Goal: Transaction & Acquisition: Obtain resource

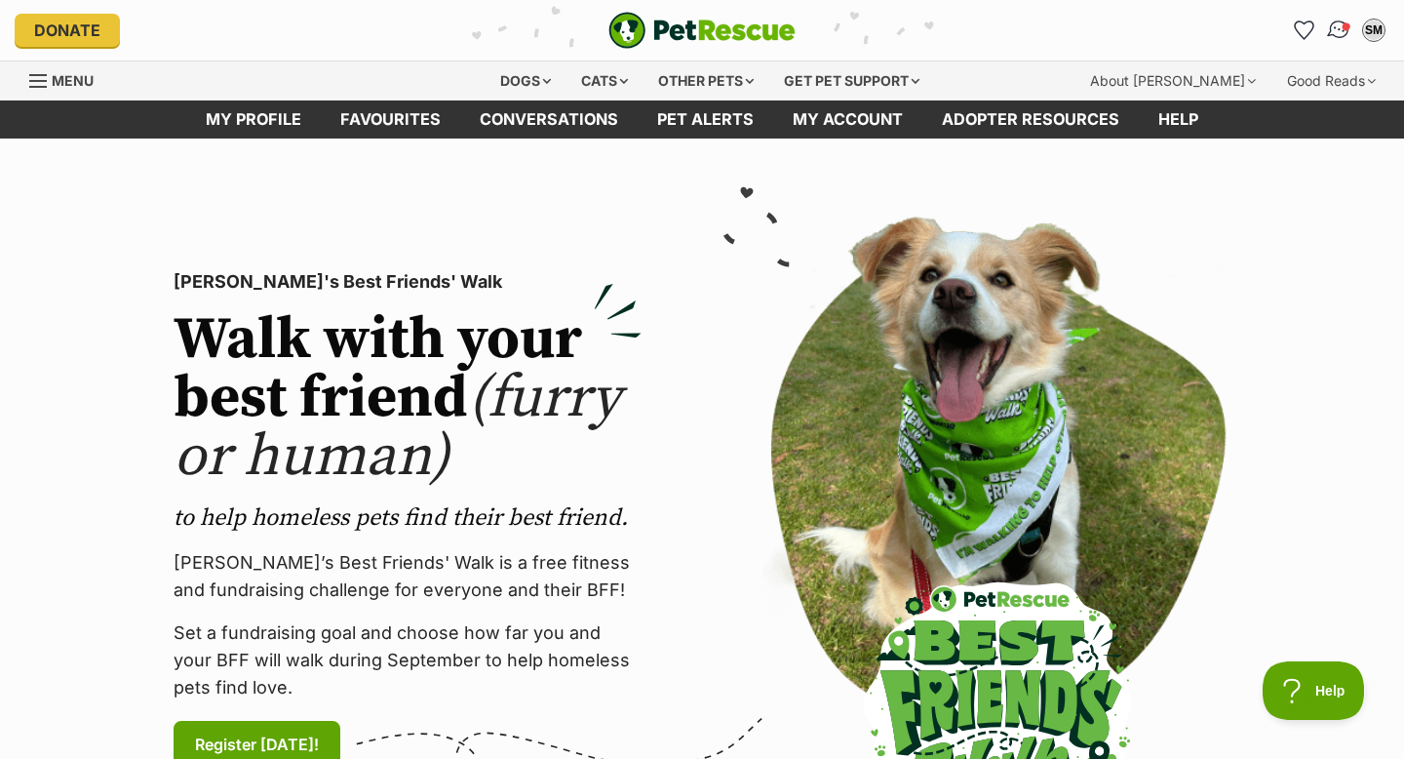
click at [1343, 28] on span "Conversations" at bounding box center [1347, 26] width 10 height 10
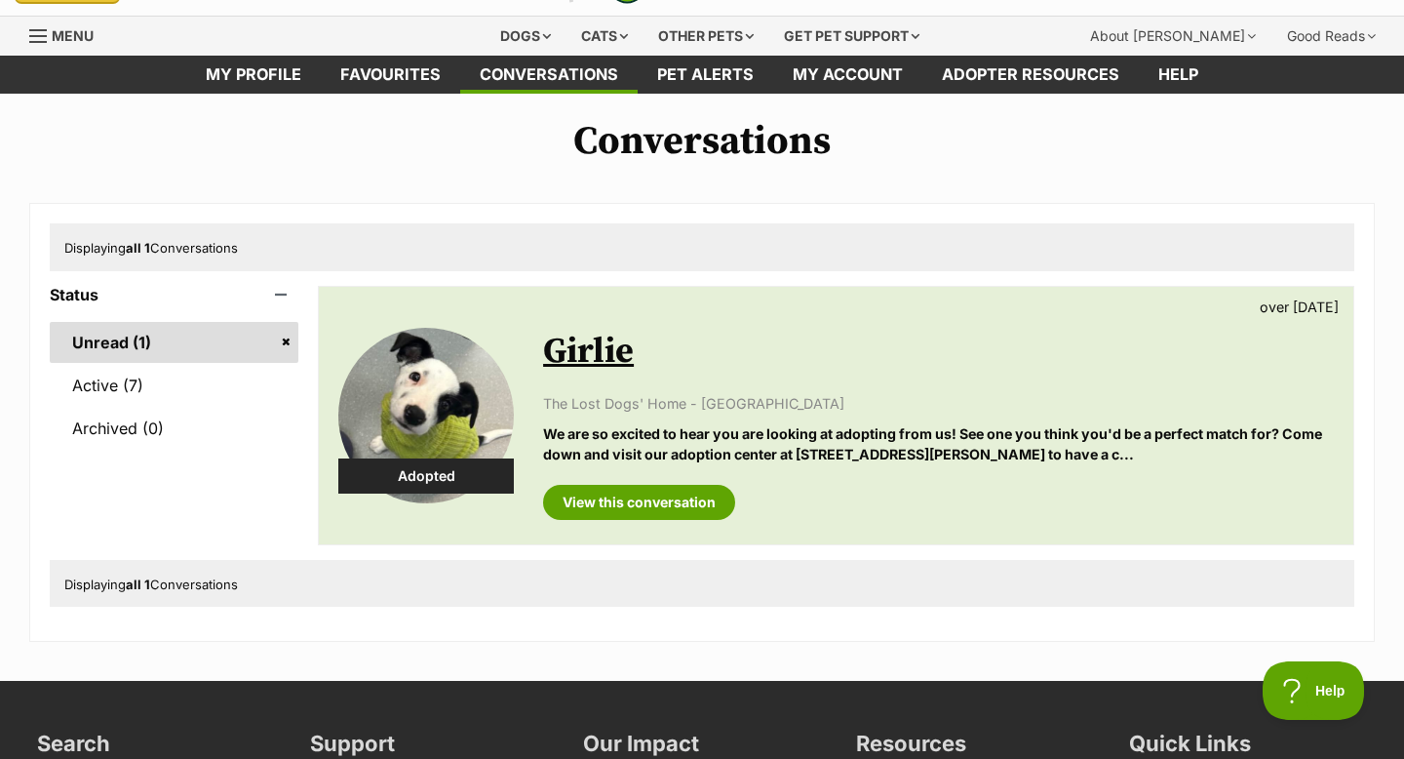
click at [158, 391] on link "Active (7)" at bounding box center [174, 385] width 249 height 41
click at [285, 343] on link "Unread (1)" at bounding box center [174, 342] width 249 height 41
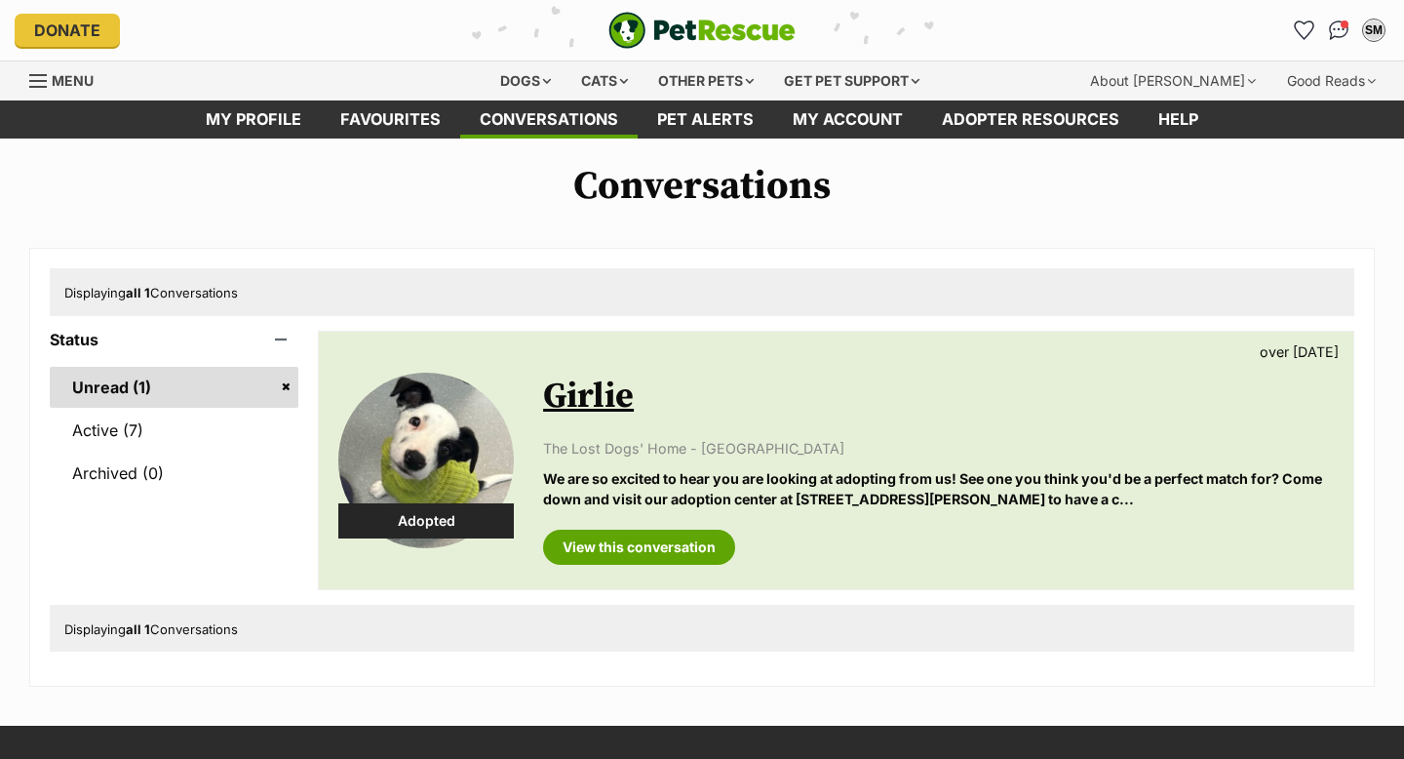
click at [422, 111] on link "Favourites" at bounding box center [390, 119] width 139 height 38
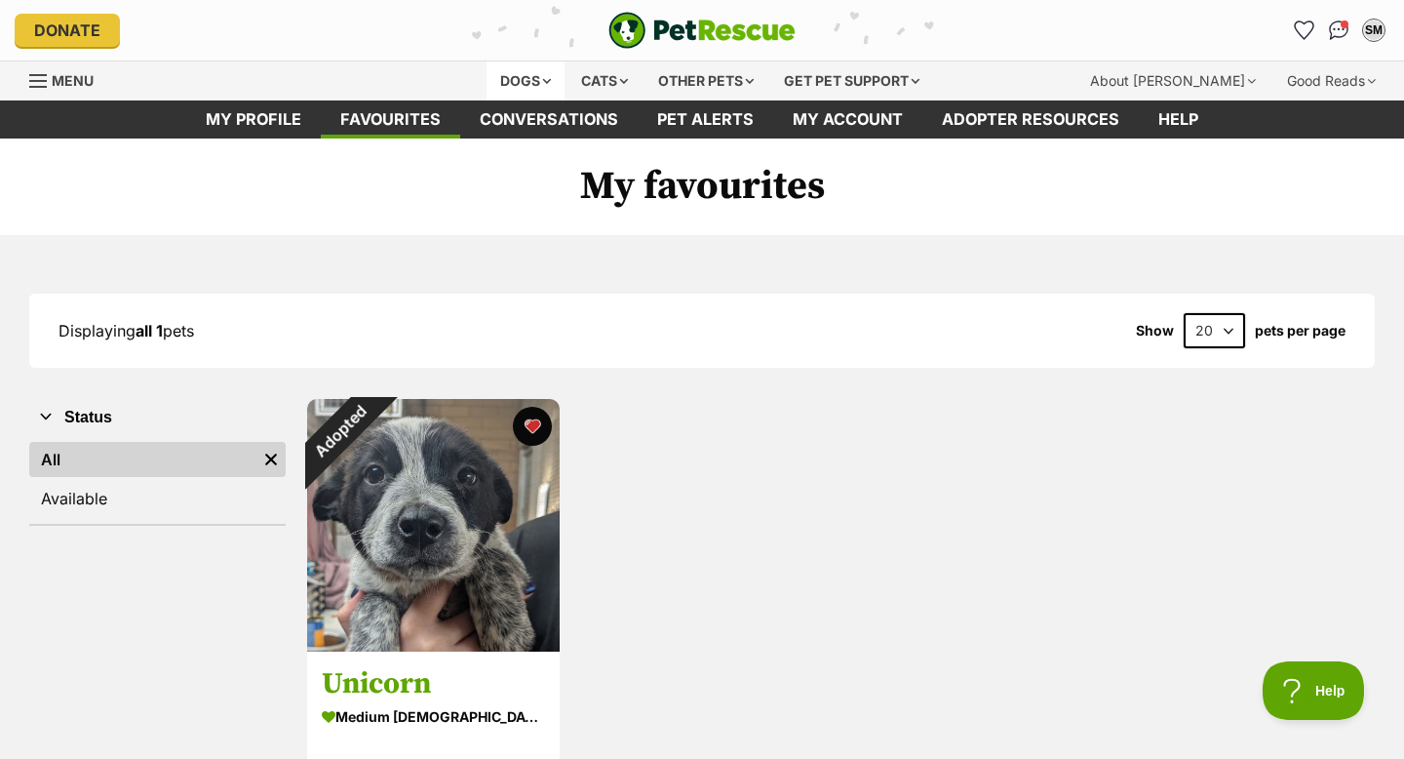
click at [530, 75] on div "Dogs" at bounding box center [526, 80] width 78 height 39
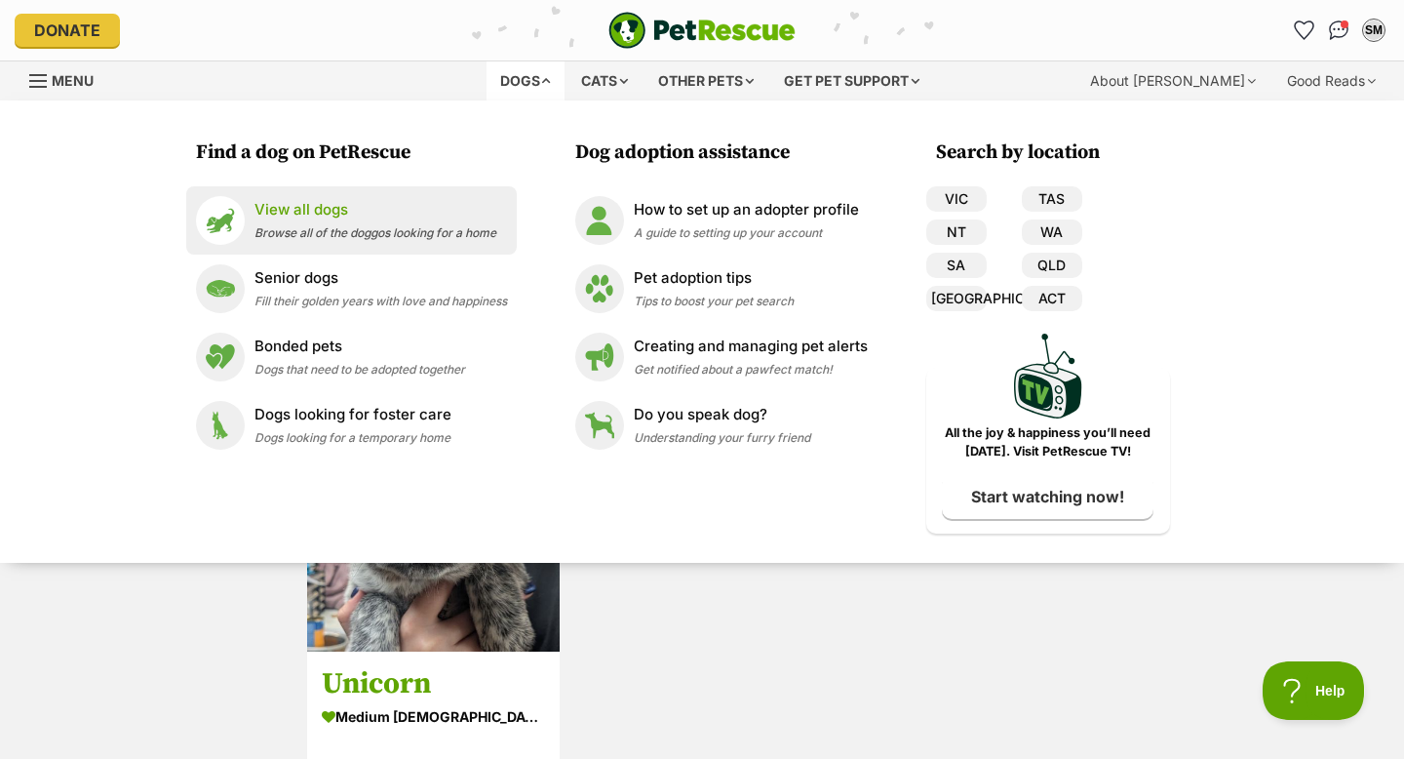
click at [307, 219] on p "View all dogs" at bounding box center [376, 210] width 242 height 22
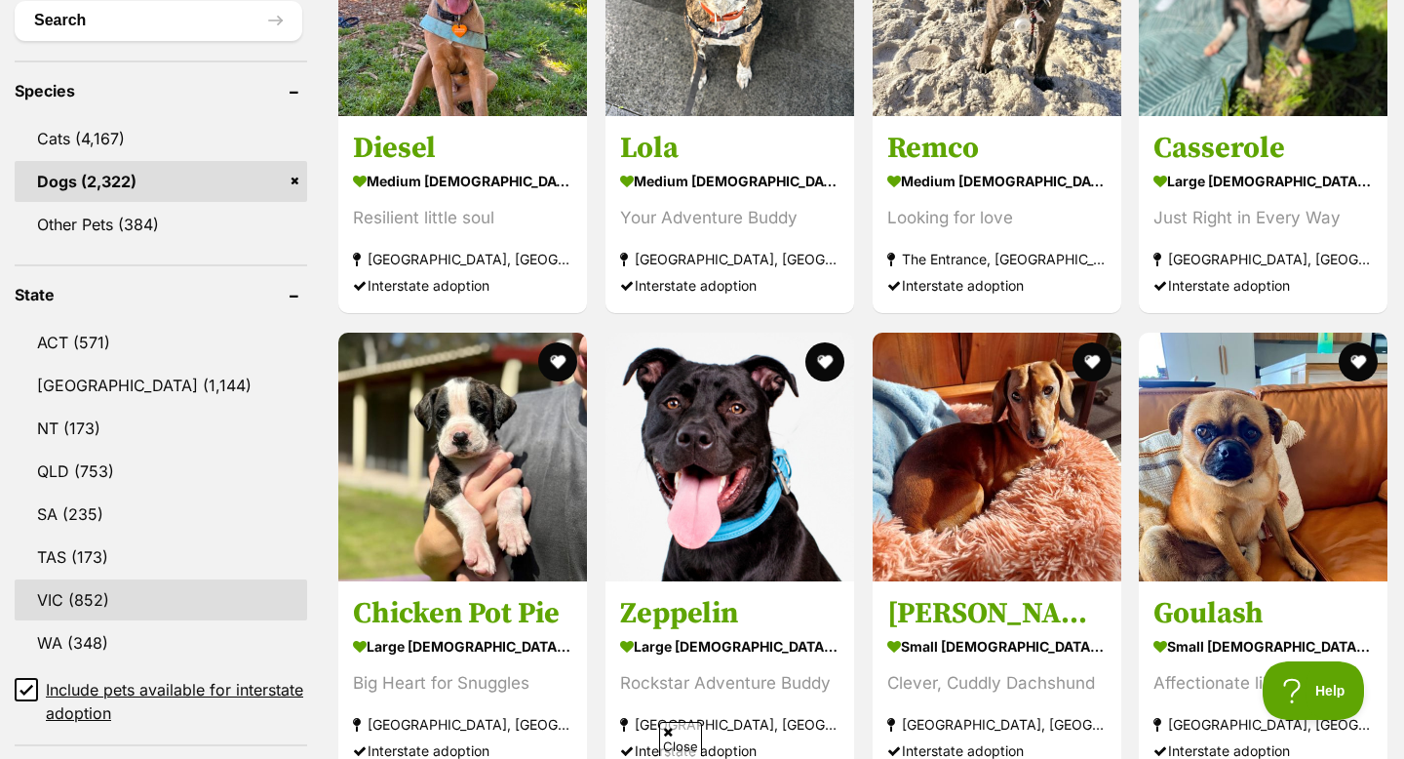
click at [79, 592] on link "VIC (852)" at bounding box center [161, 599] width 293 height 41
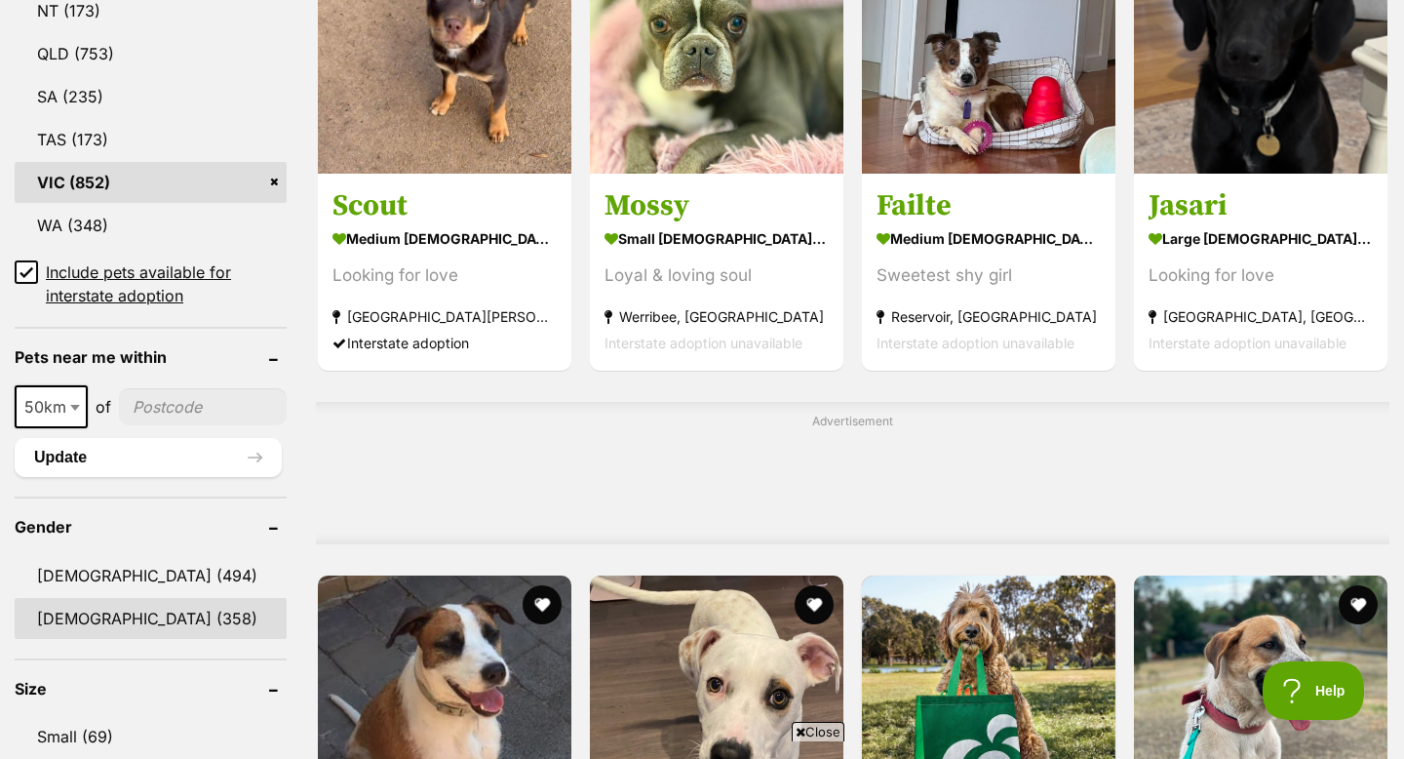
scroll to position [1190, 0]
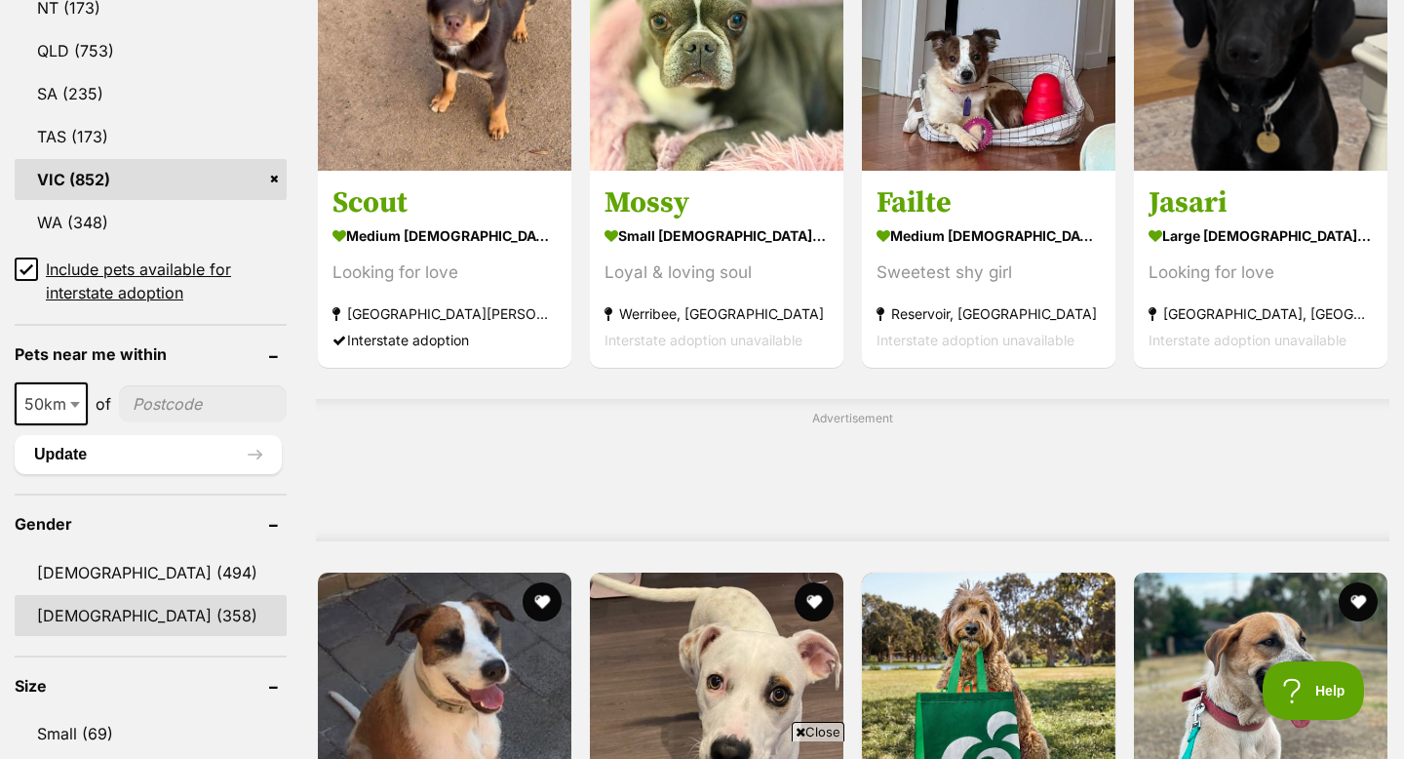
click at [96, 616] on link "Female (358)" at bounding box center [151, 615] width 272 height 41
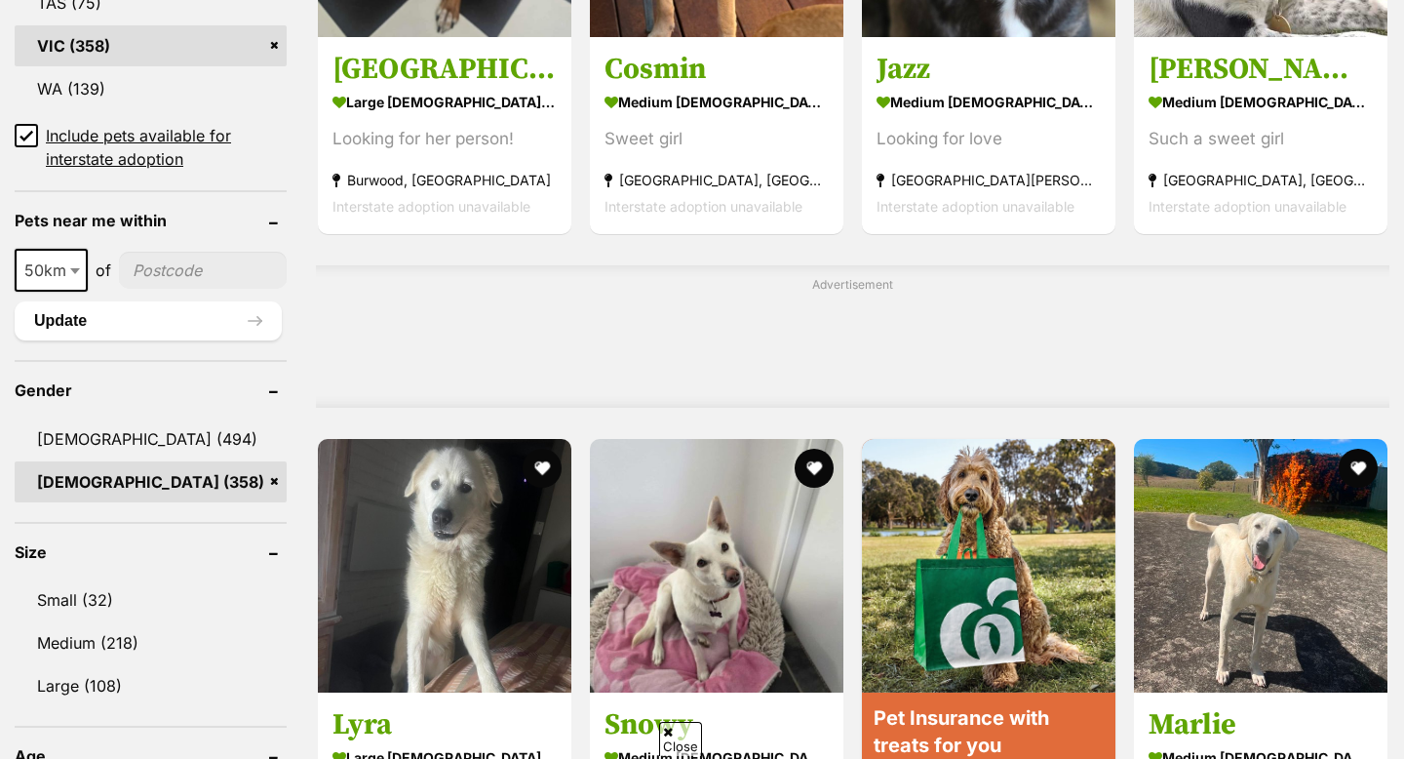
scroll to position [1513, 0]
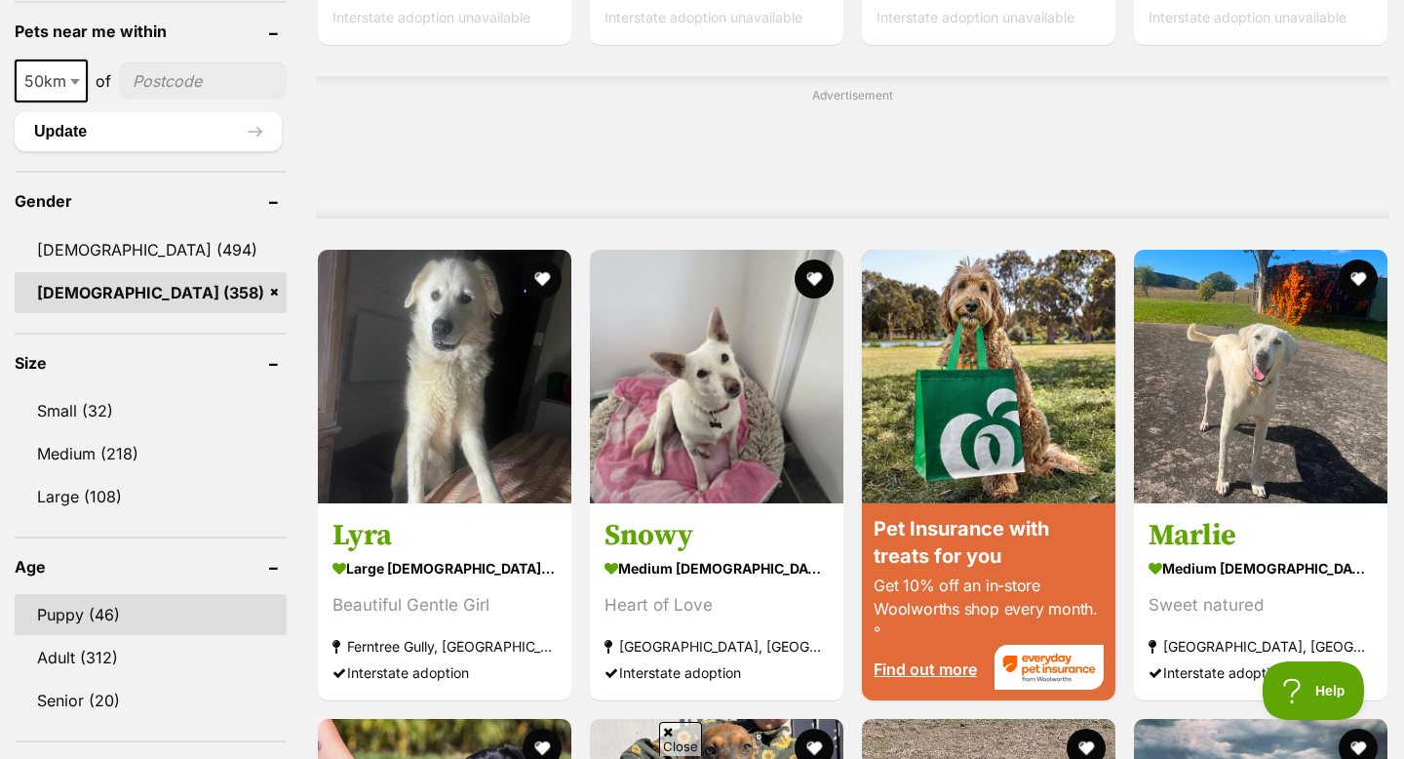
click at [71, 620] on link "Puppy (46)" at bounding box center [151, 614] width 272 height 41
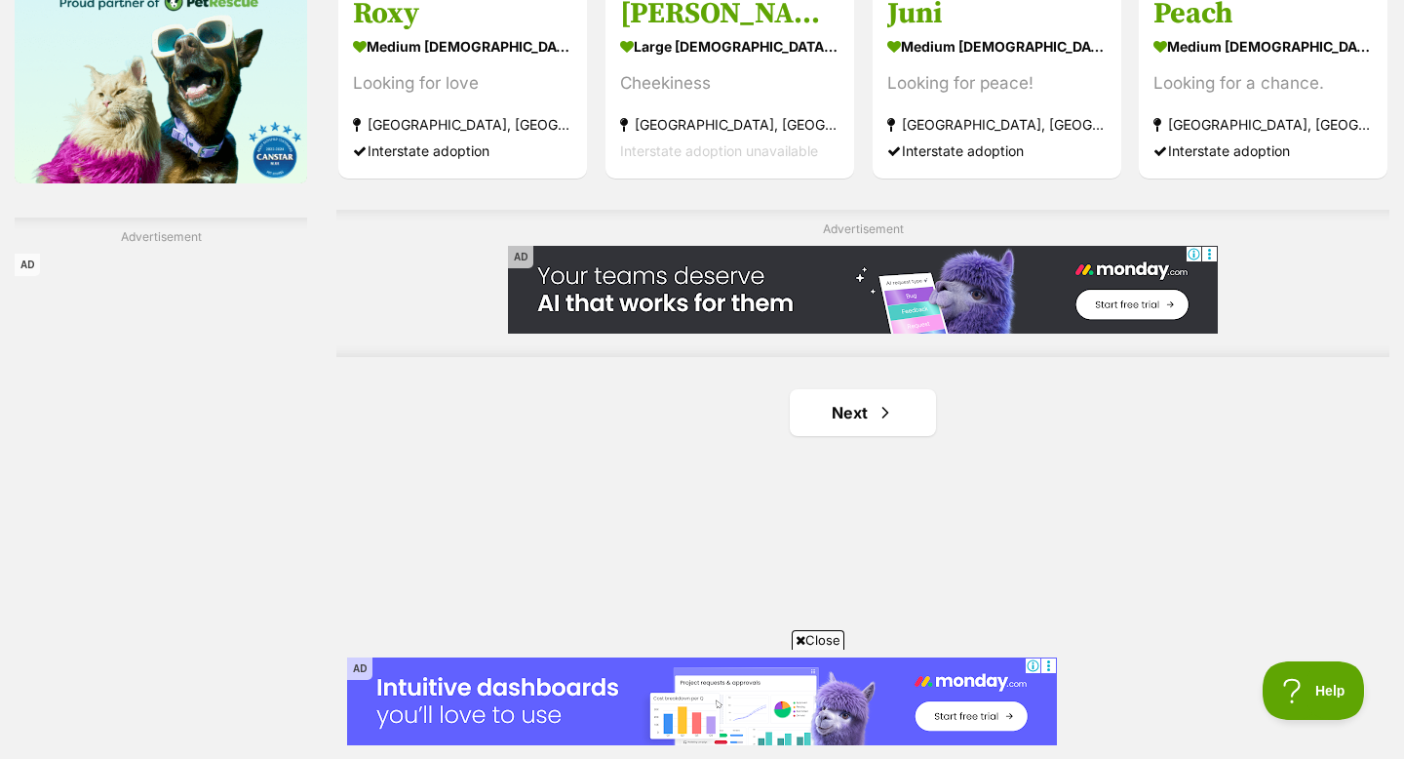
scroll to position [3204, 0]
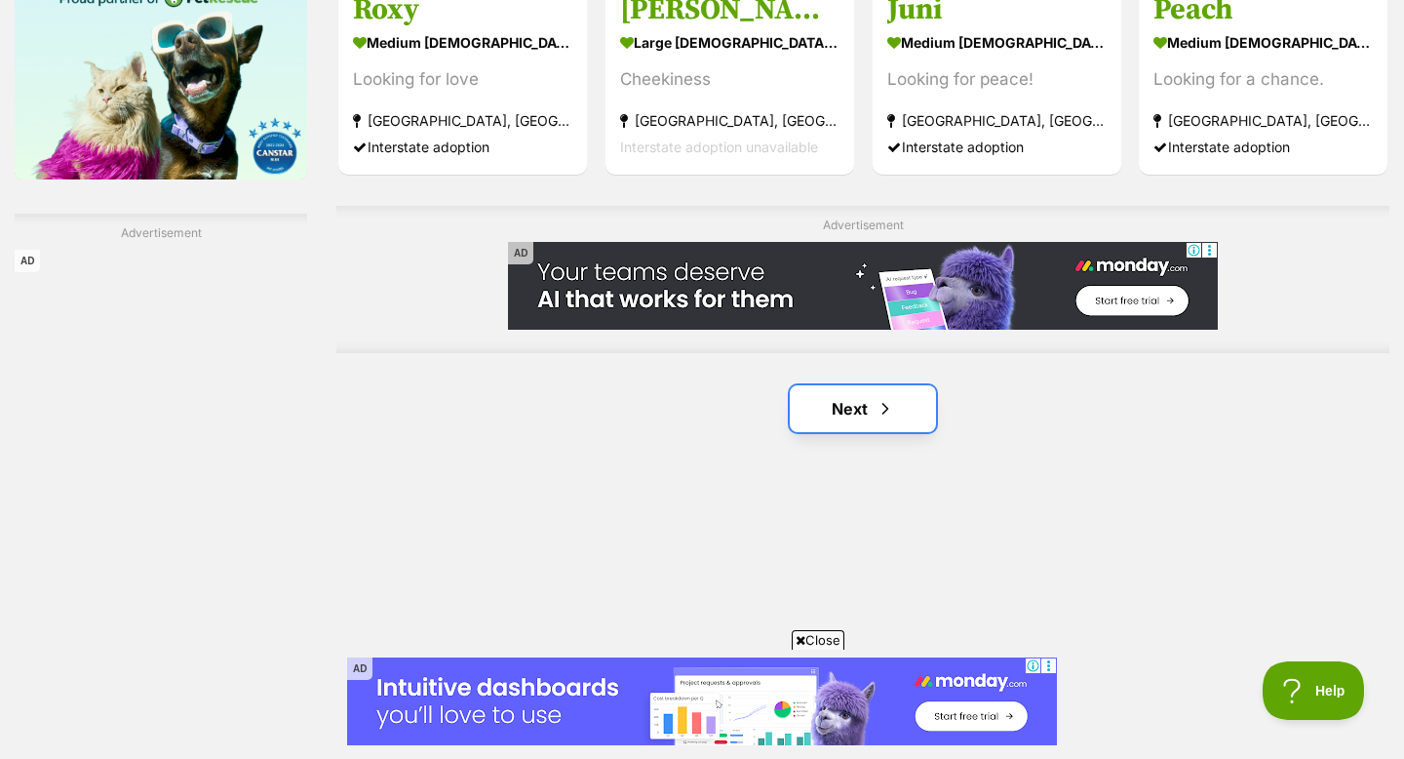
click at [850, 385] on link "Next" at bounding box center [863, 408] width 146 height 47
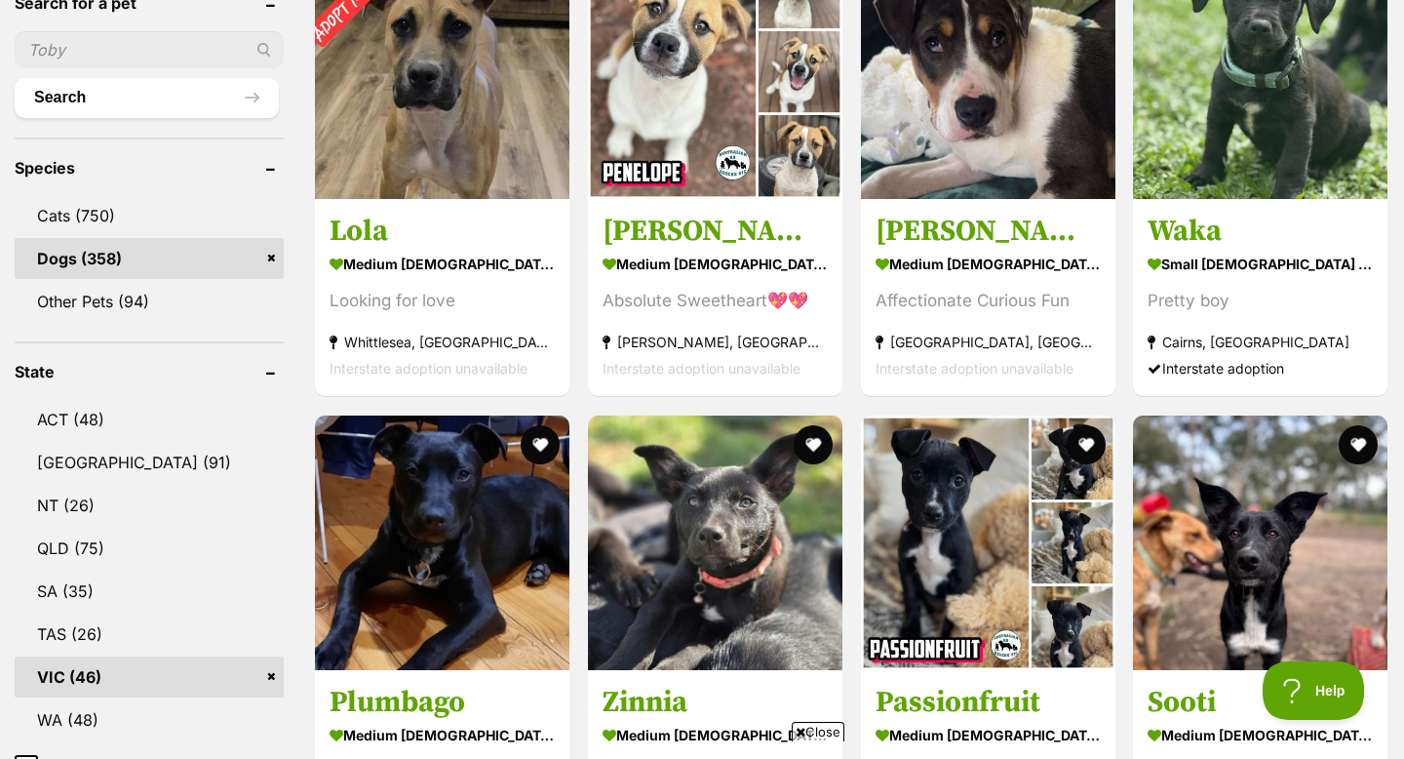
scroll to position [738, 0]
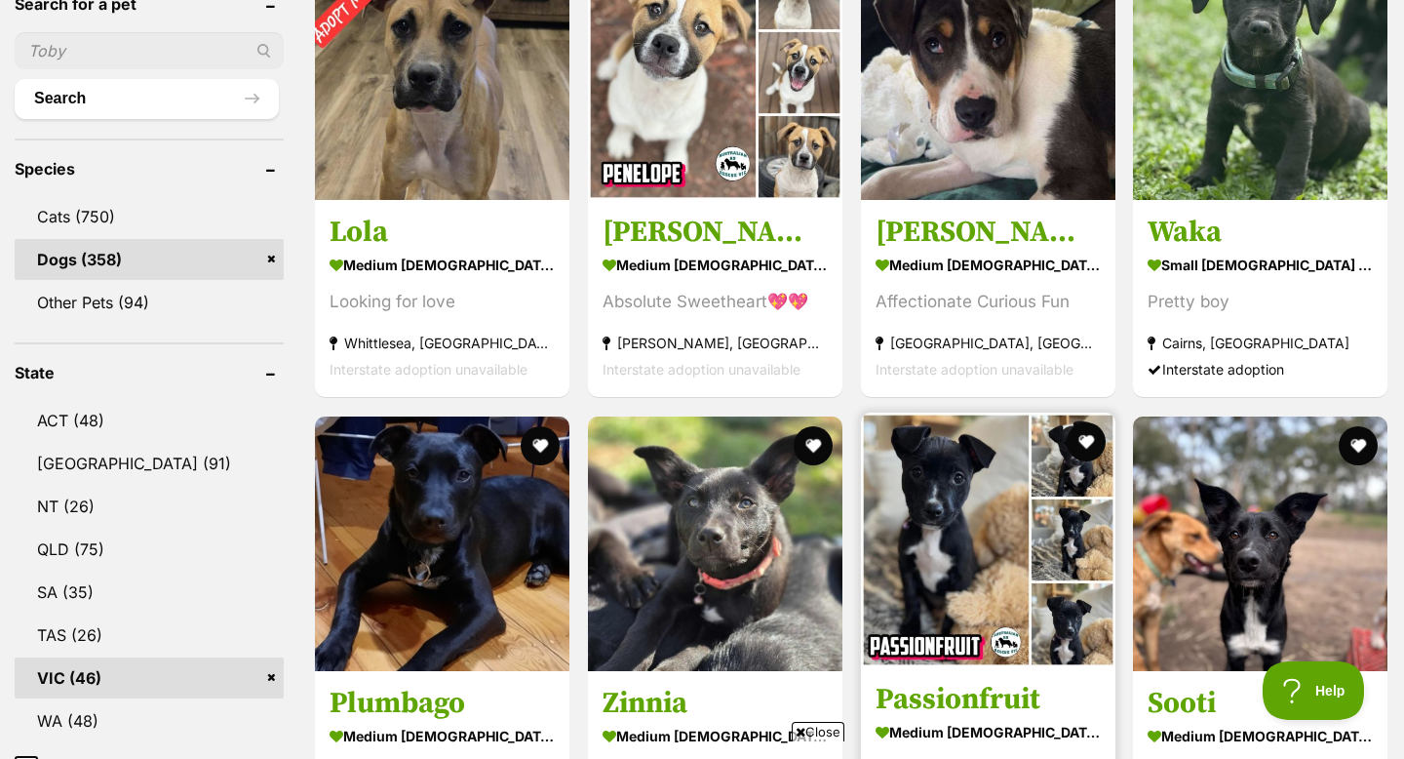
click at [908, 461] on img at bounding box center [988, 540] width 255 height 255
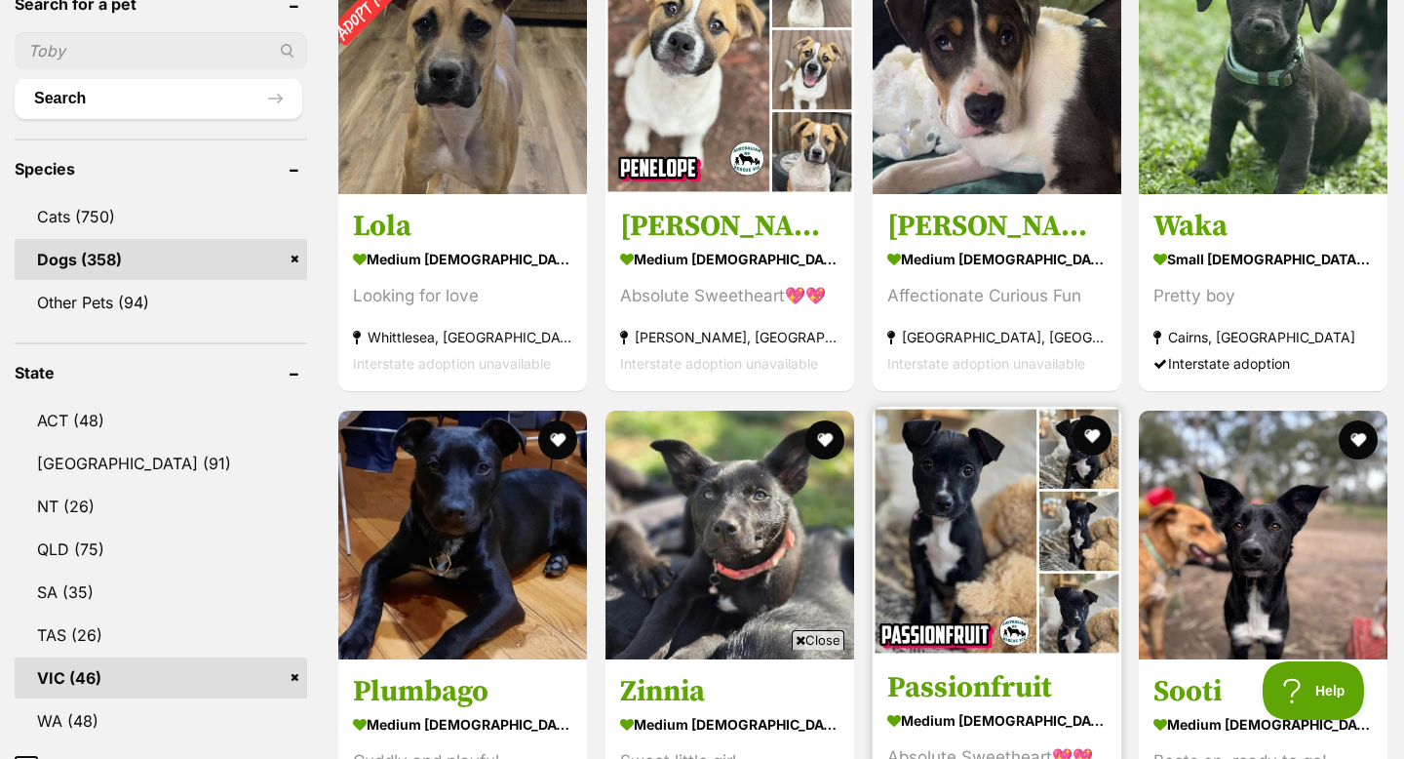
scroll to position [0, 0]
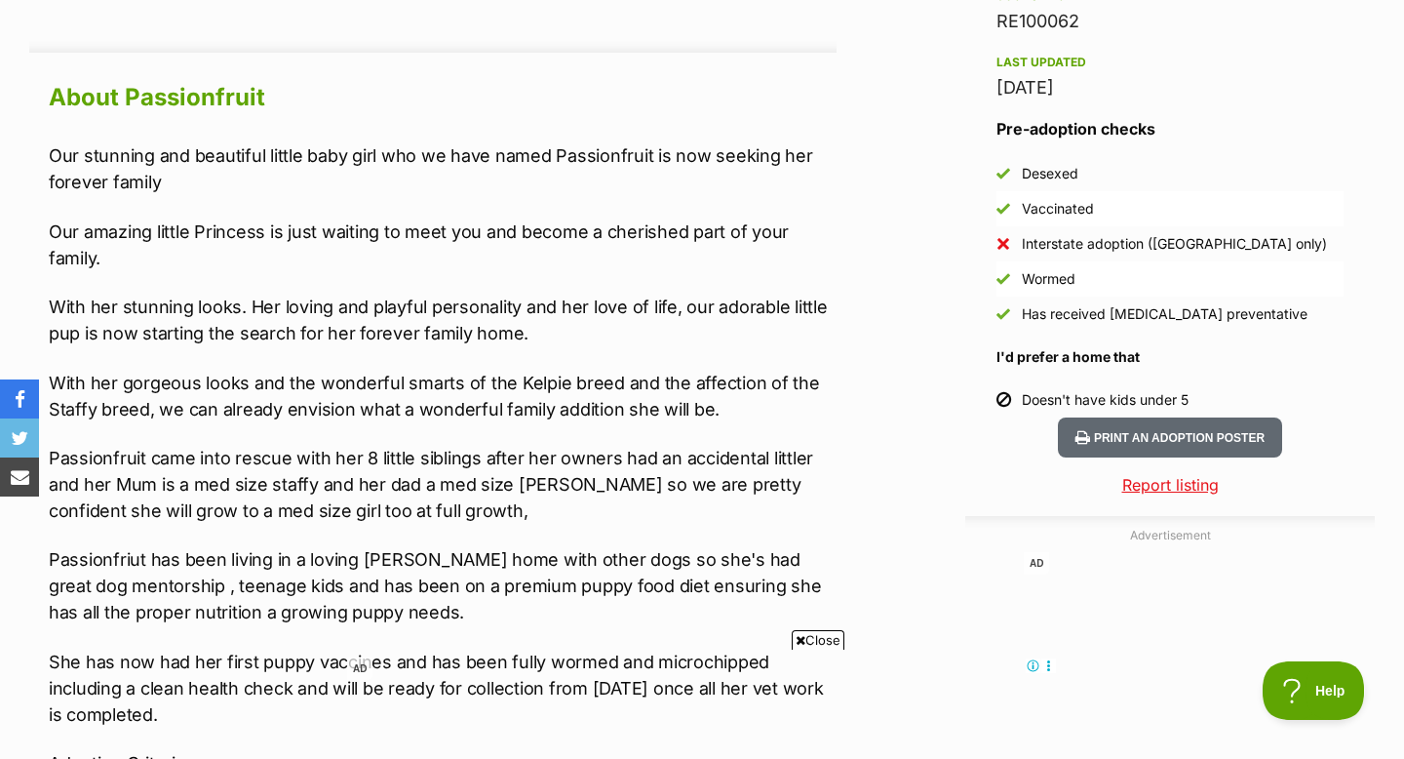
scroll to position [1674, 0]
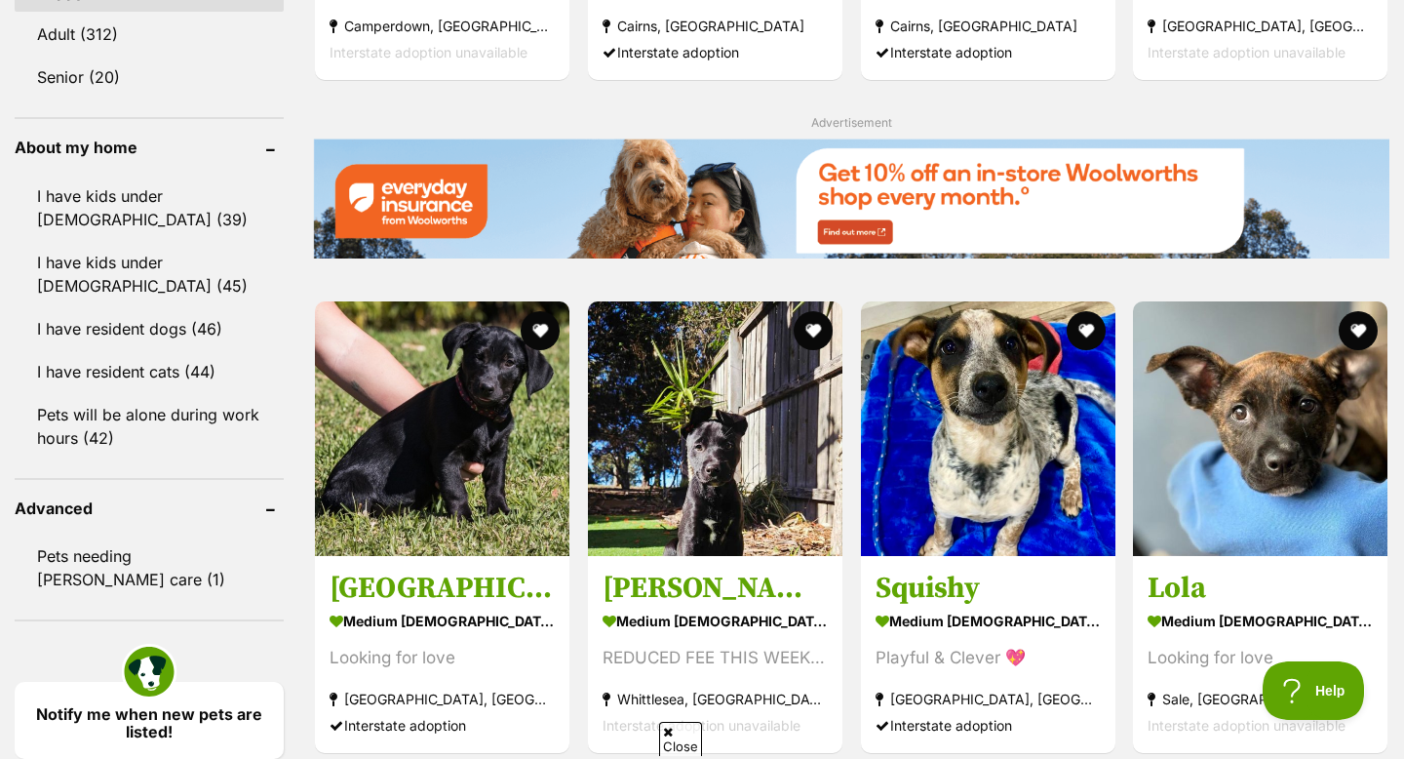
scroll to position [2192, 0]
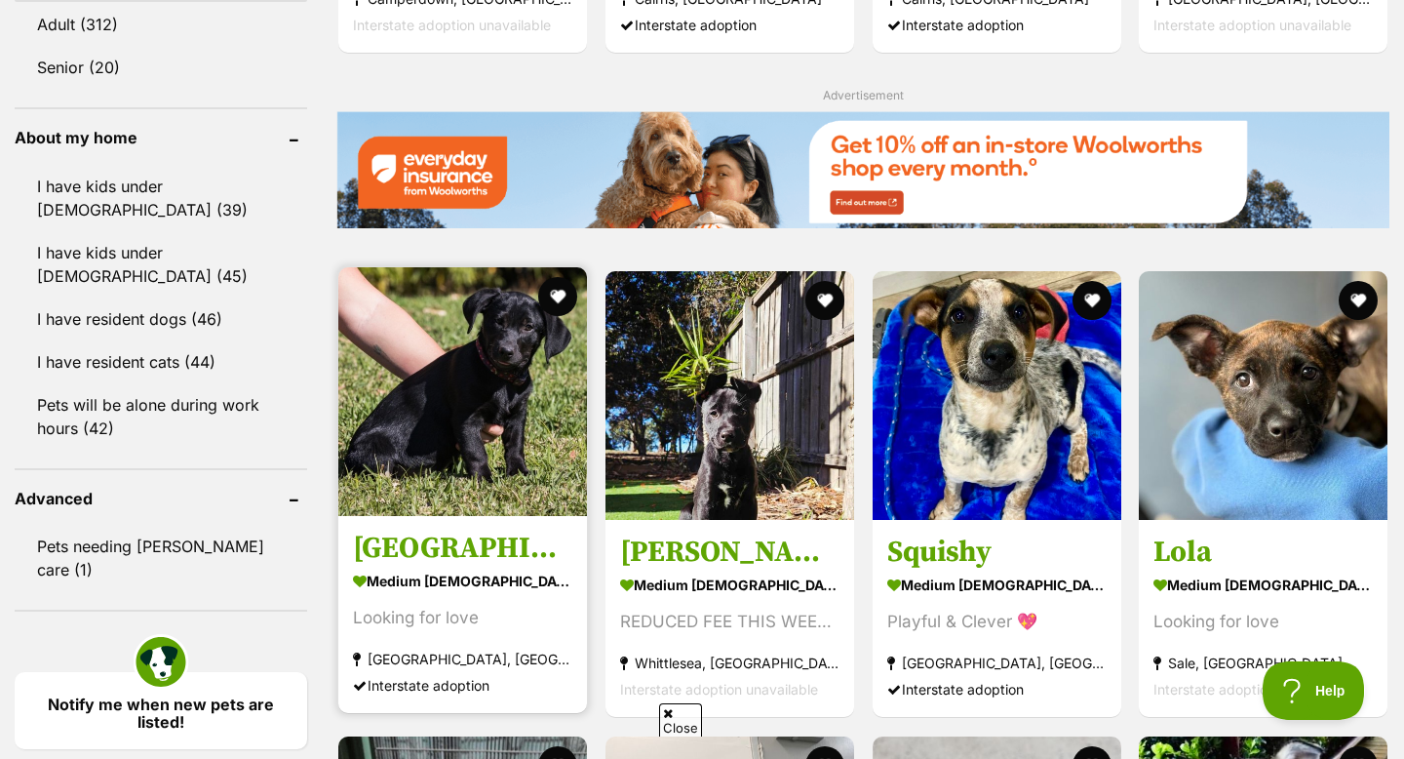
click at [518, 444] on img at bounding box center [462, 391] width 249 height 249
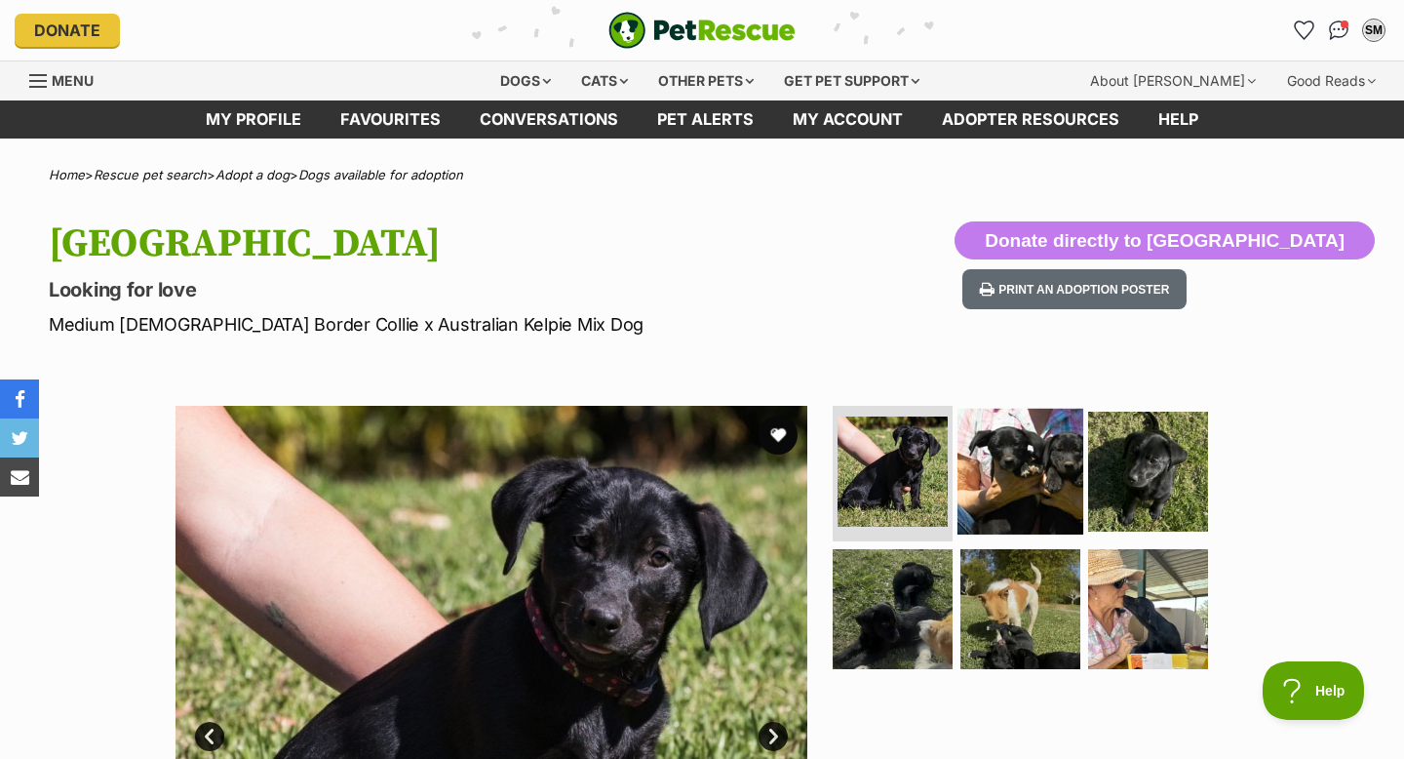
click at [1002, 496] on img at bounding box center [1021, 471] width 126 height 126
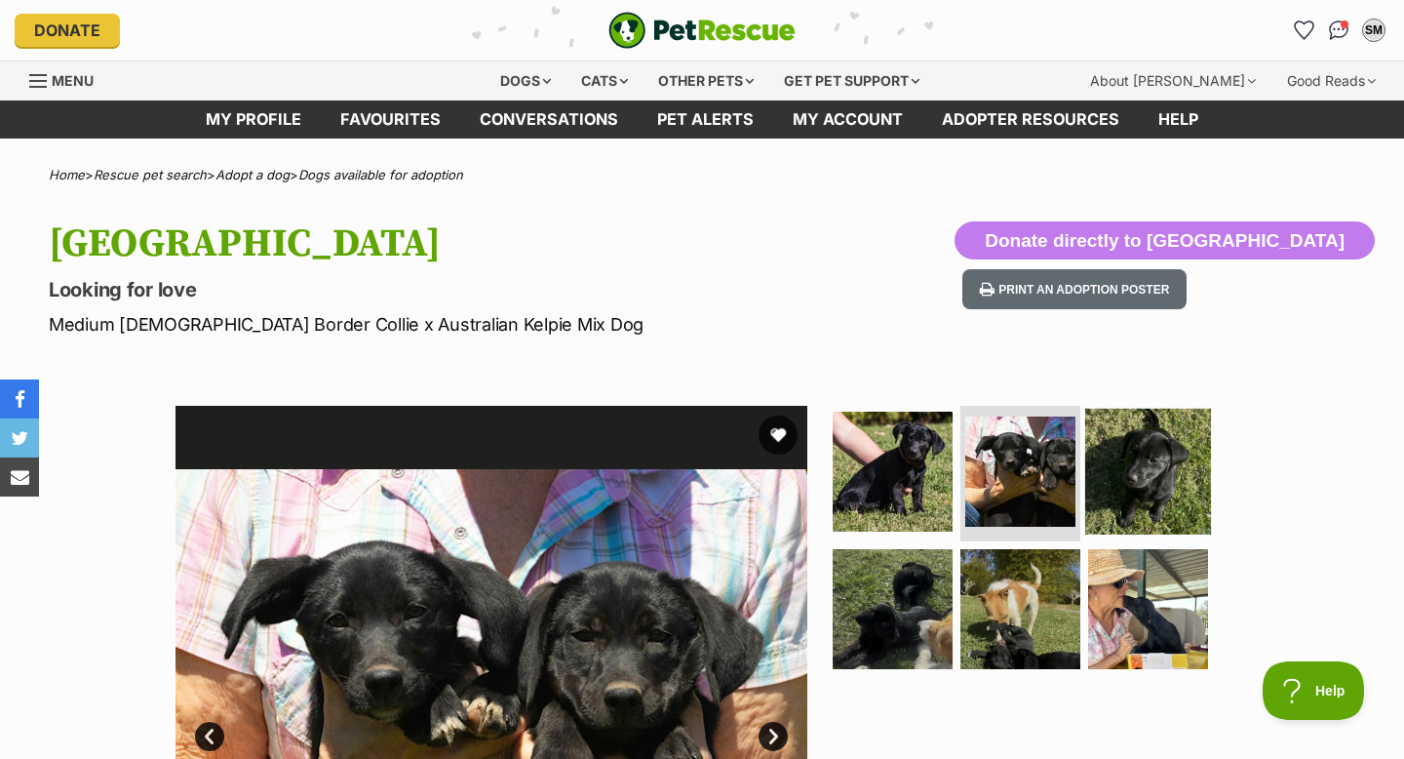
click at [1096, 477] on img at bounding box center [1148, 471] width 126 height 126
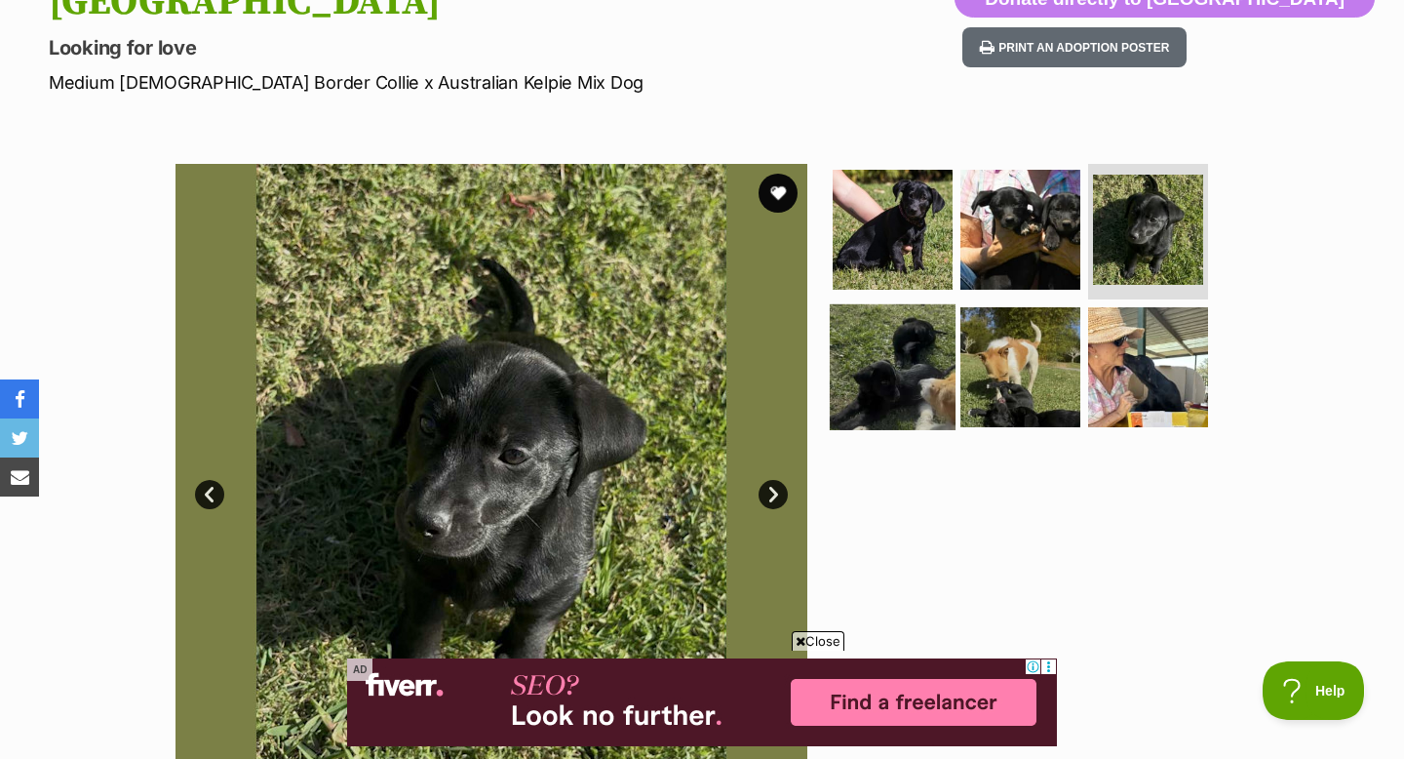
scroll to position [245, 0]
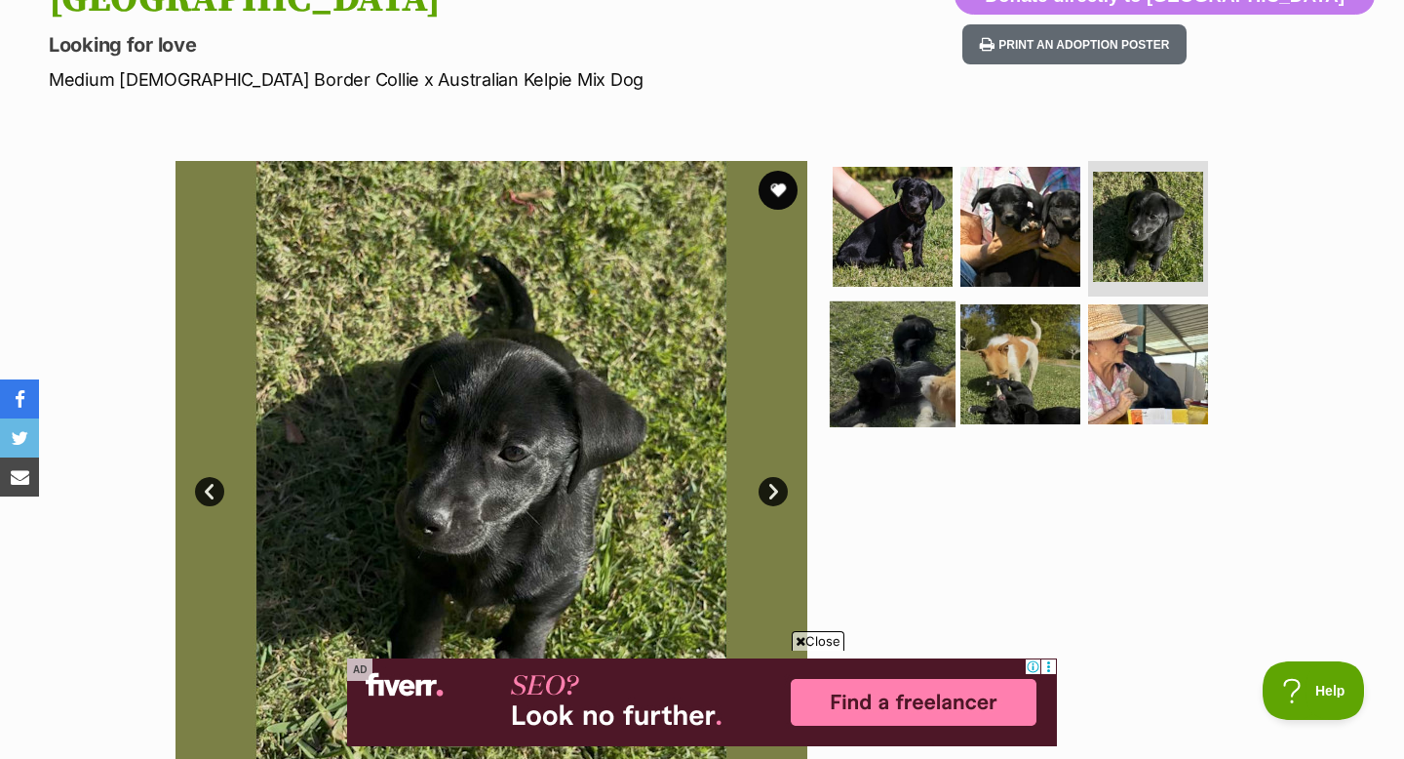
click at [922, 408] on img at bounding box center [893, 364] width 126 height 126
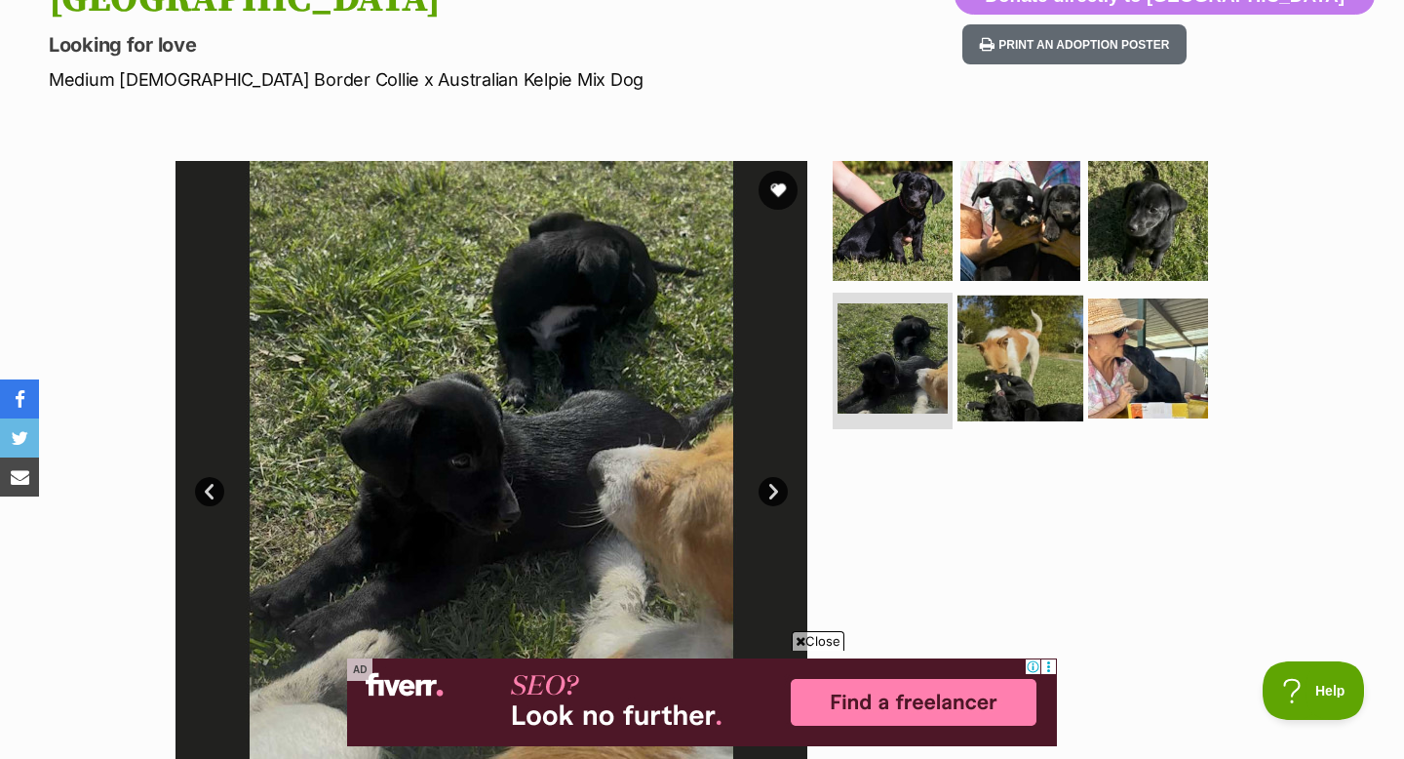
click at [1004, 373] on img at bounding box center [1021, 358] width 126 height 126
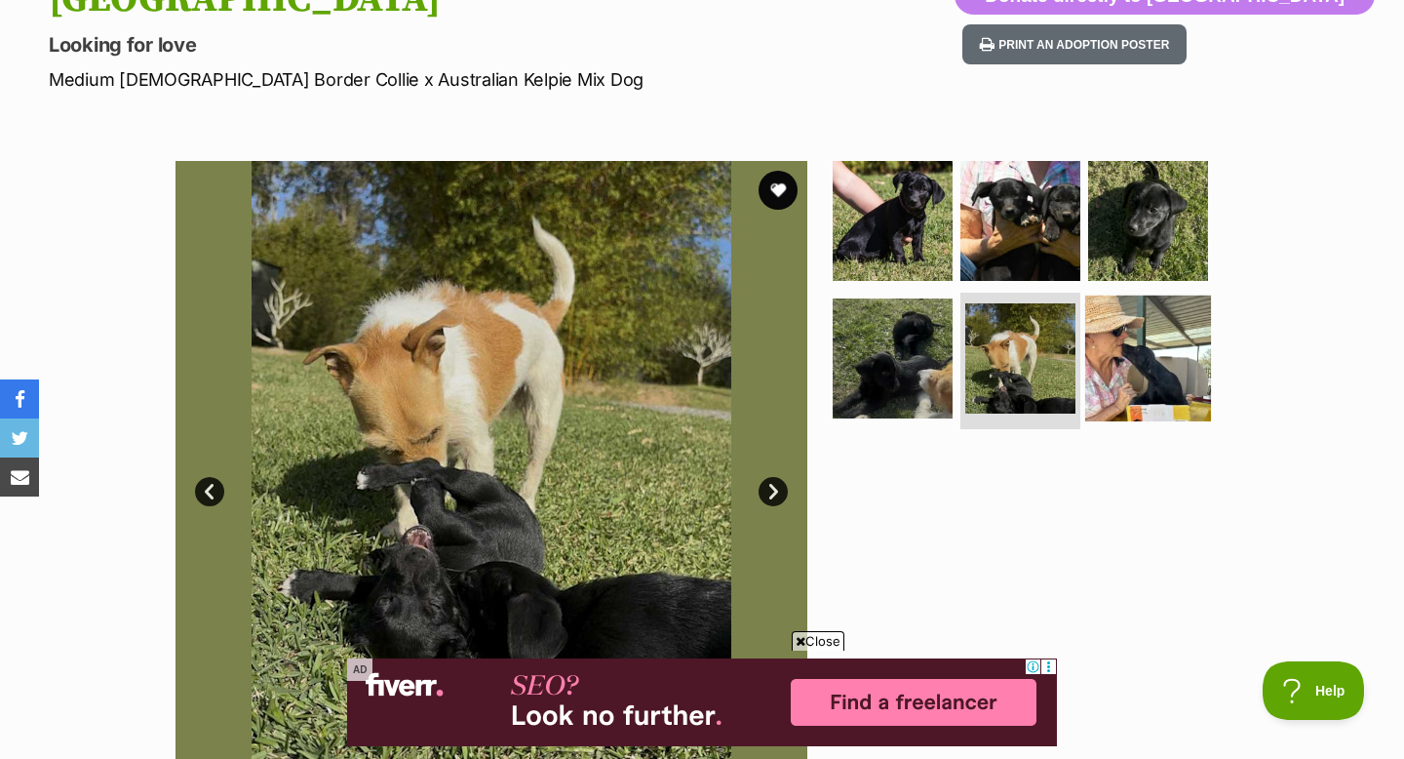
click at [1136, 376] on img at bounding box center [1148, 358] width 126 height 126
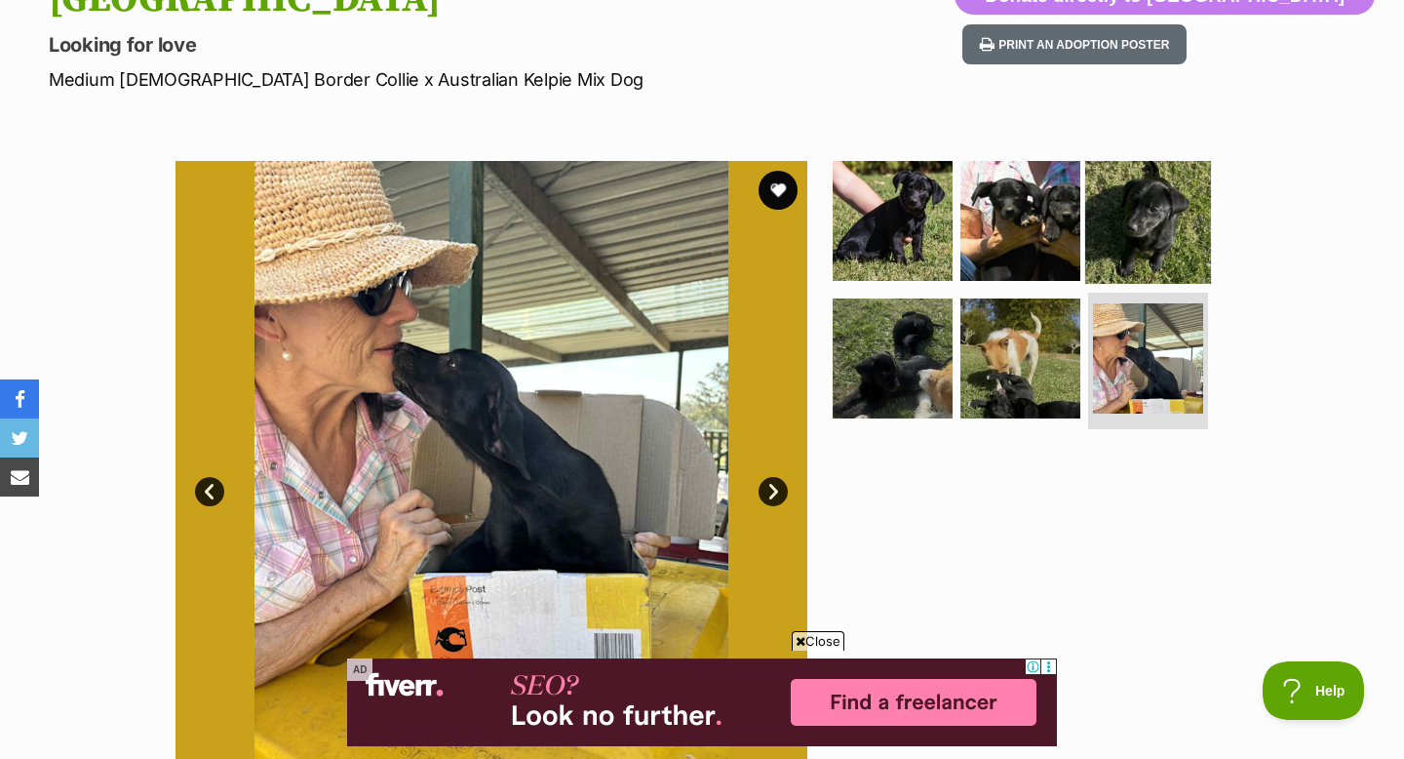
click at [1135, 271] on img at bounding box center [1148, 220] width 126 height 126
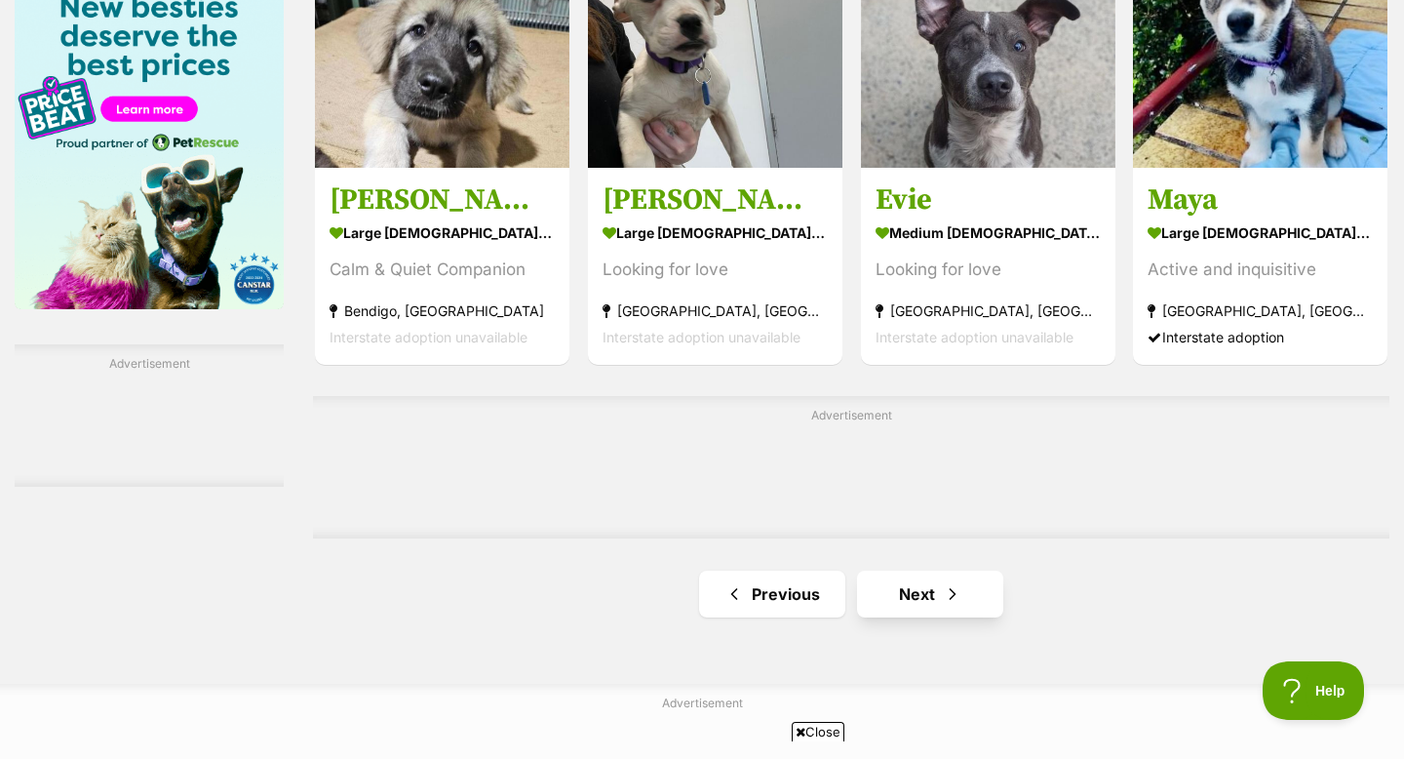
scroll to position [3040, 0]
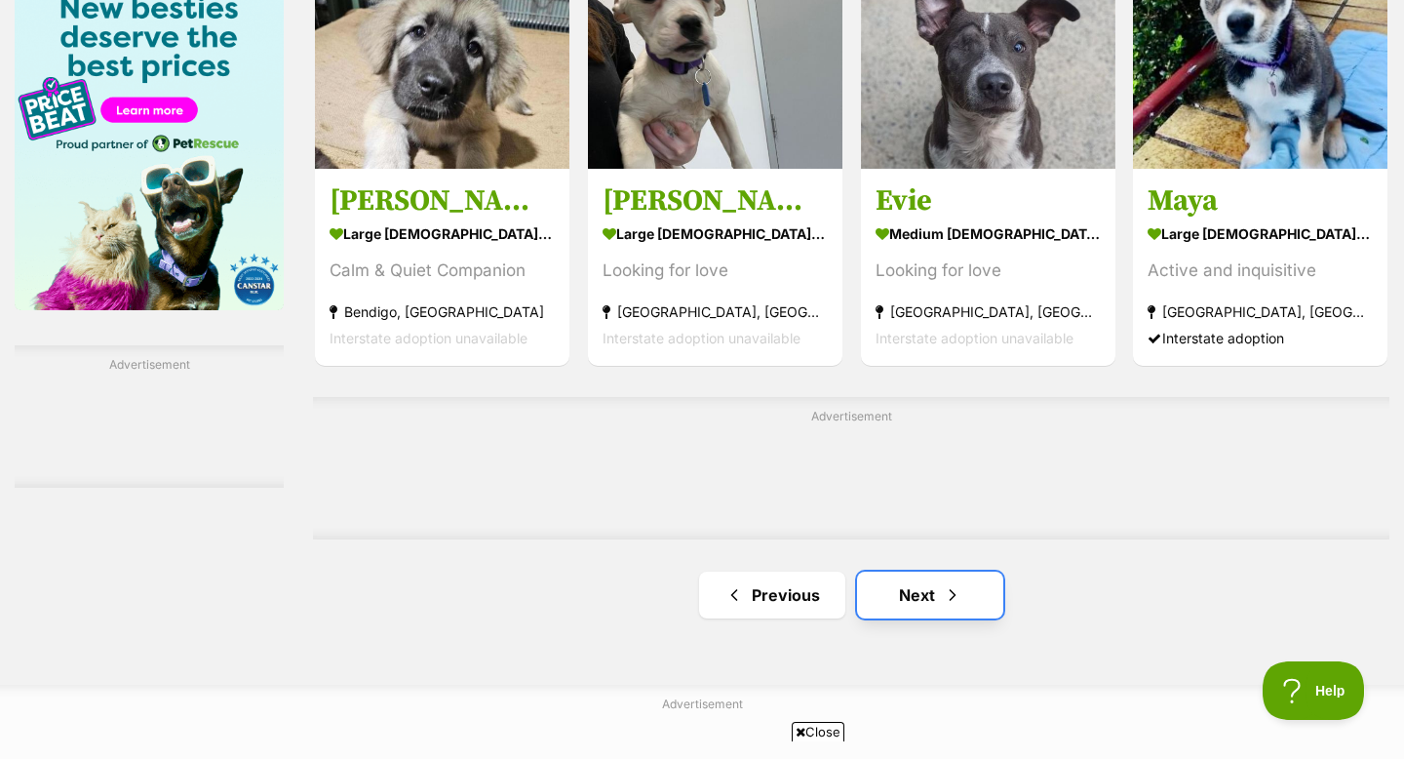
click at [900, 571] on link "Next" at bounding box center [930, 594] width 146 height 47
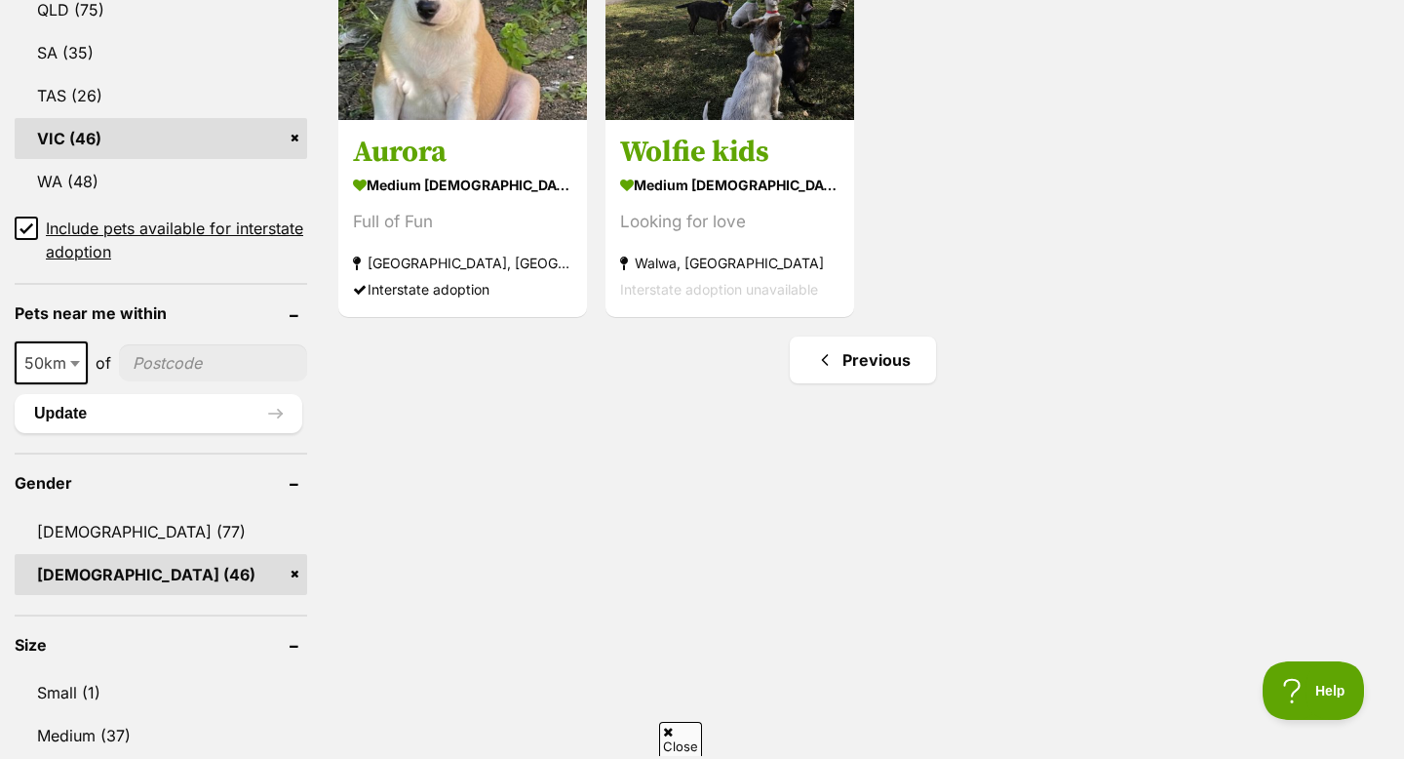
scroll to position [1277, 0]
click at [849, 337] on link "Previous" at bounding box center [863, 360] width 146 height 47
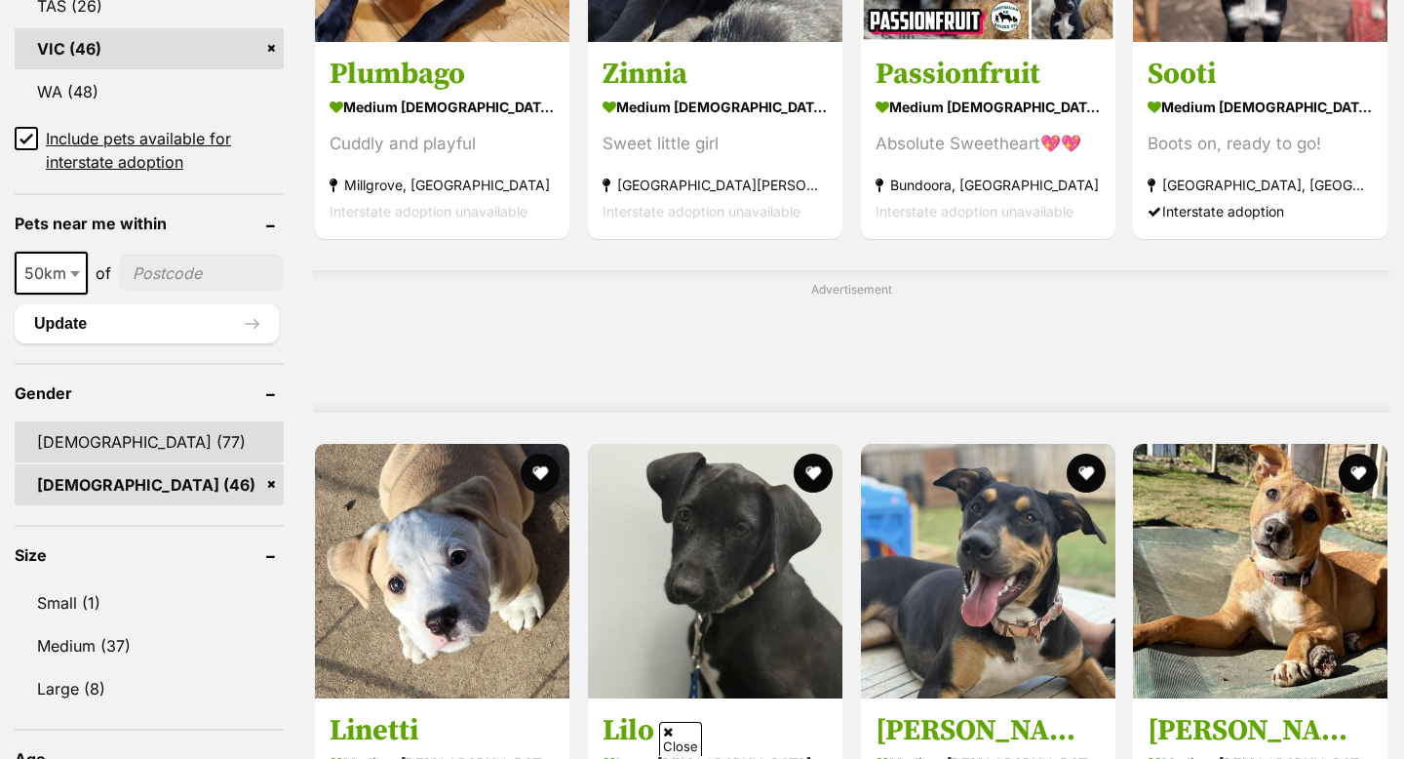
click at [85, 421] on link "[DEMOGRAPHIC_DATA] (77)" at bounding box center [149, 441] width 269 height 41
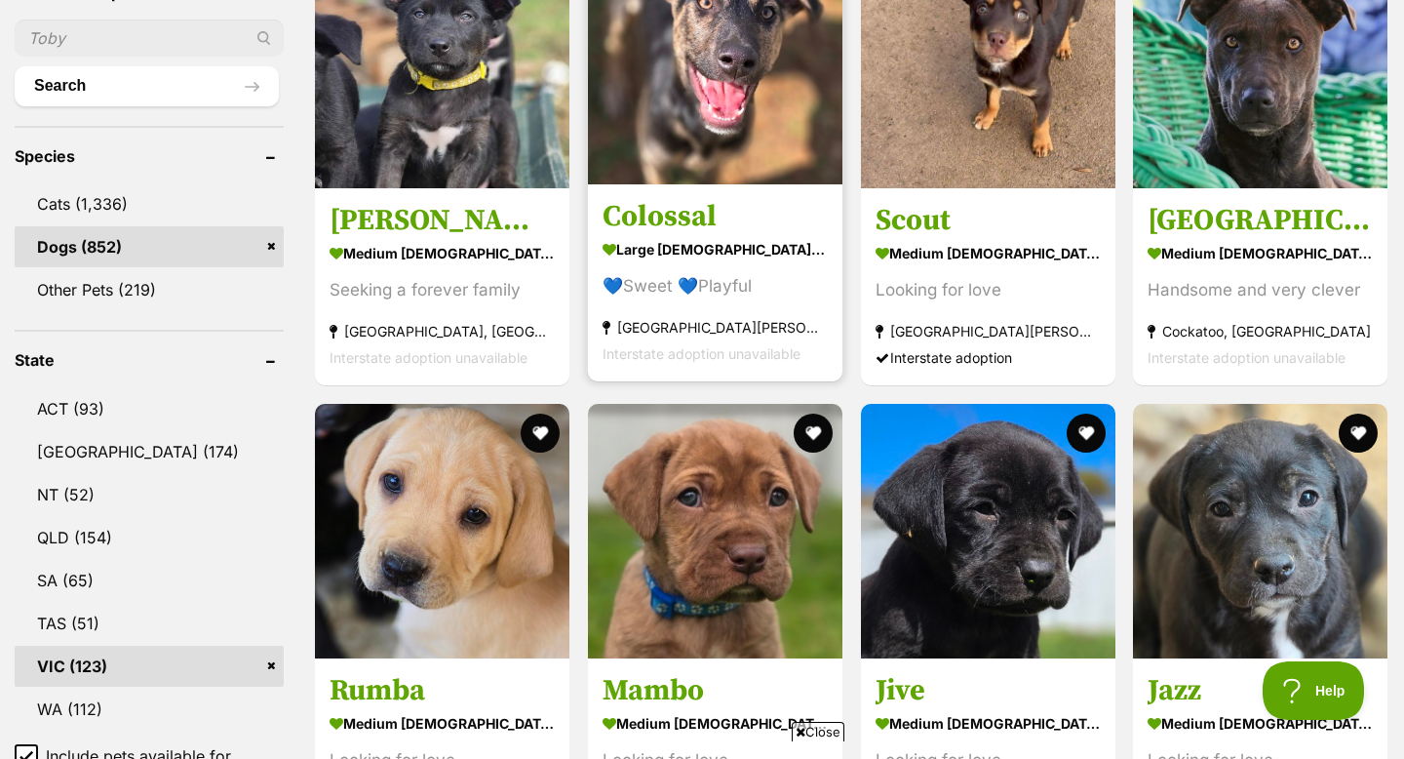
scroll to position [790, 0]
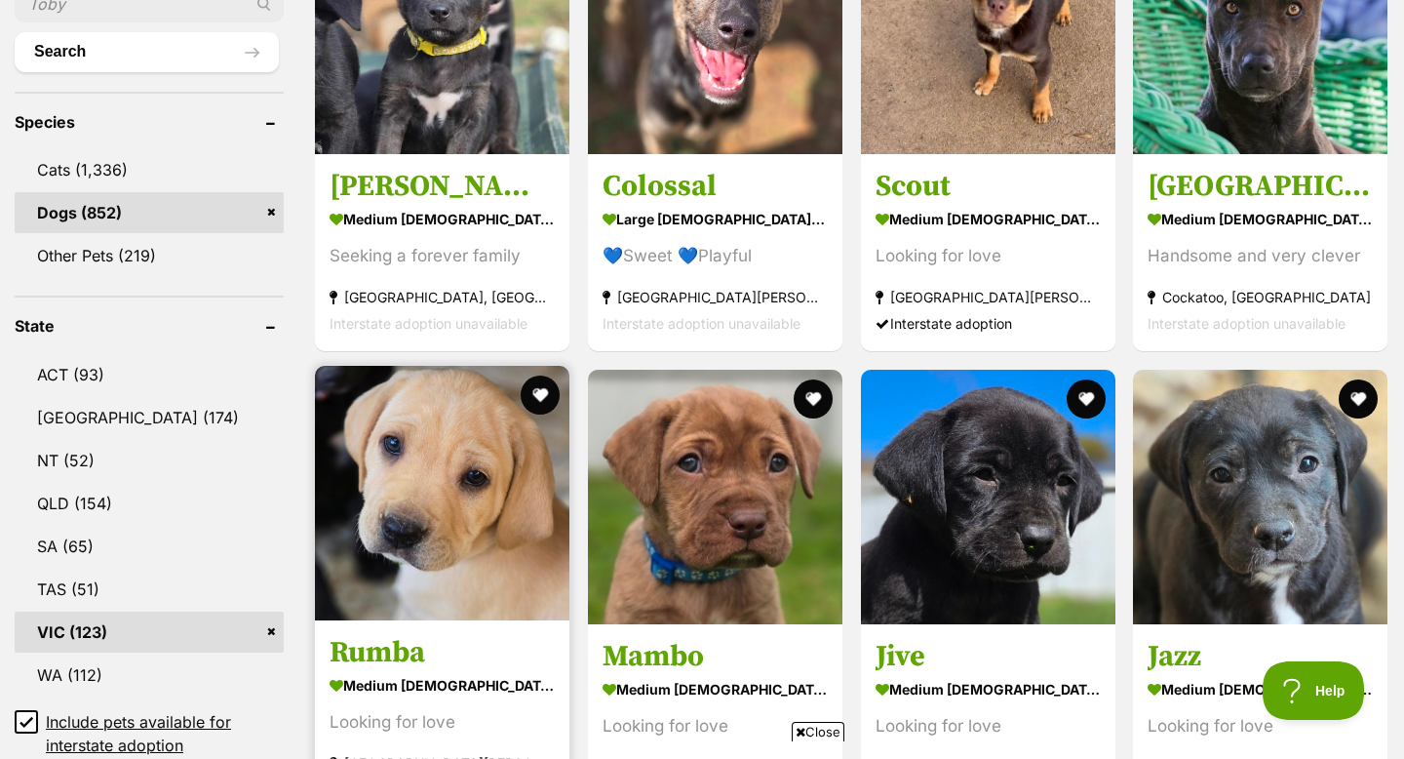
click at [428, 484] on img at bounding box center [442, 493] width 255 height 255
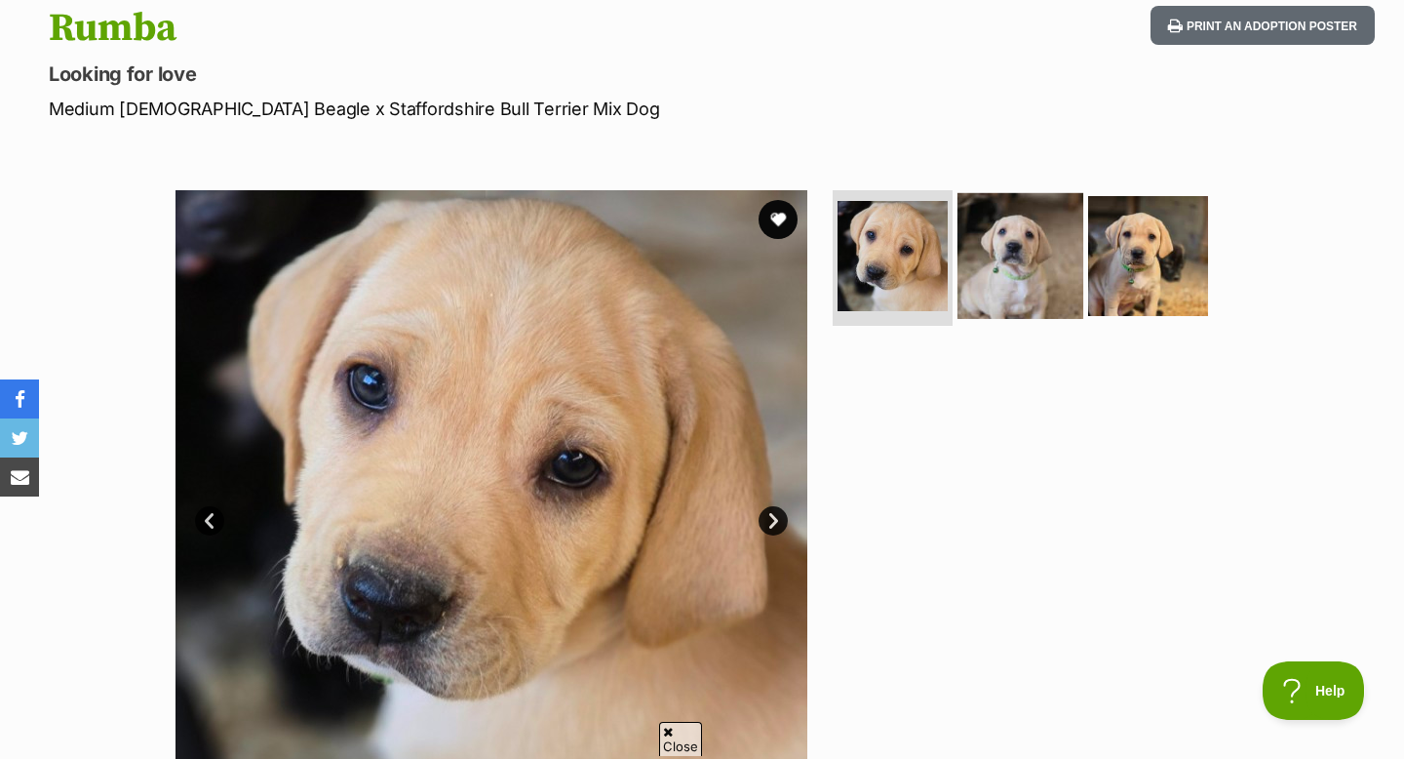
click at [1041, 228] on img at bounding box center [1021, 255] width 126 height 126
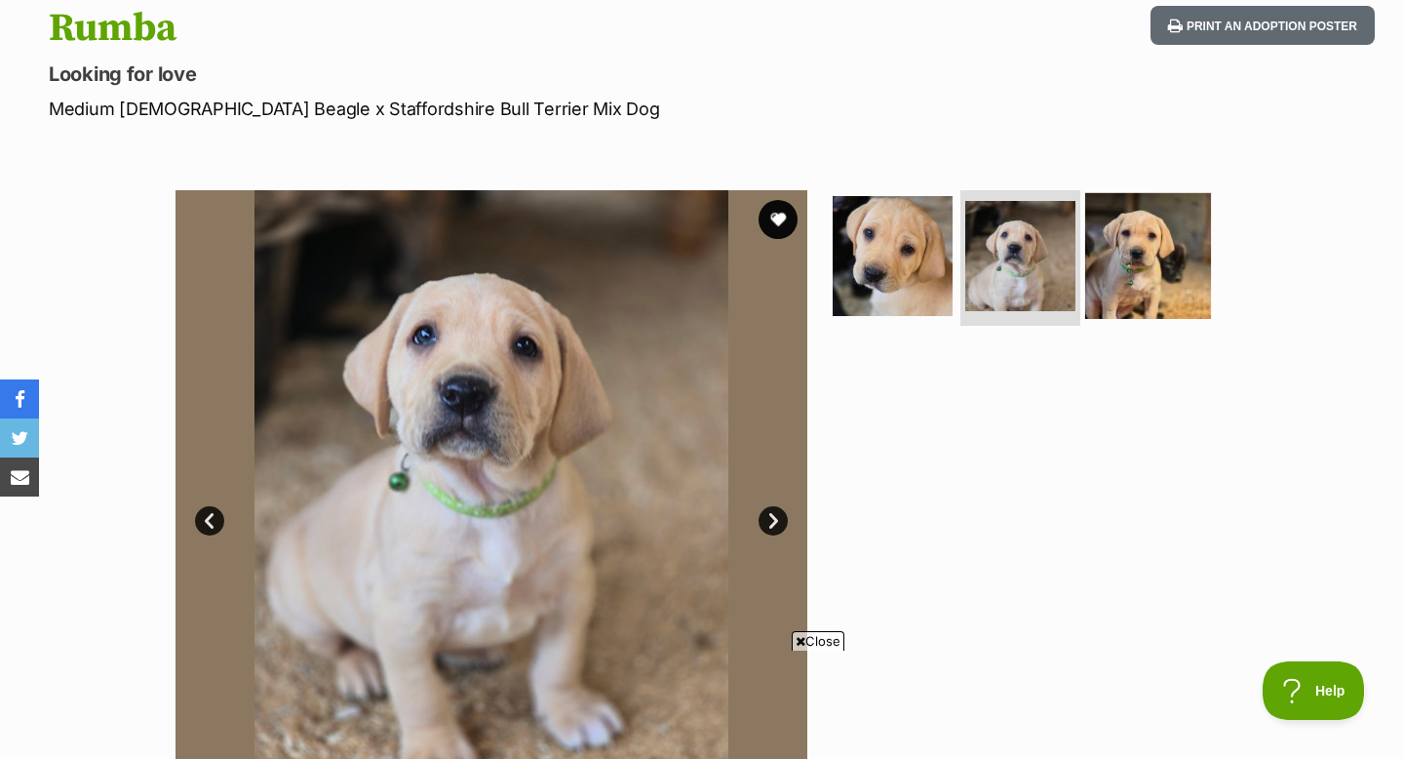
click at [1121, 220] on img at bounding box center [1148, 255] width 126 height 126
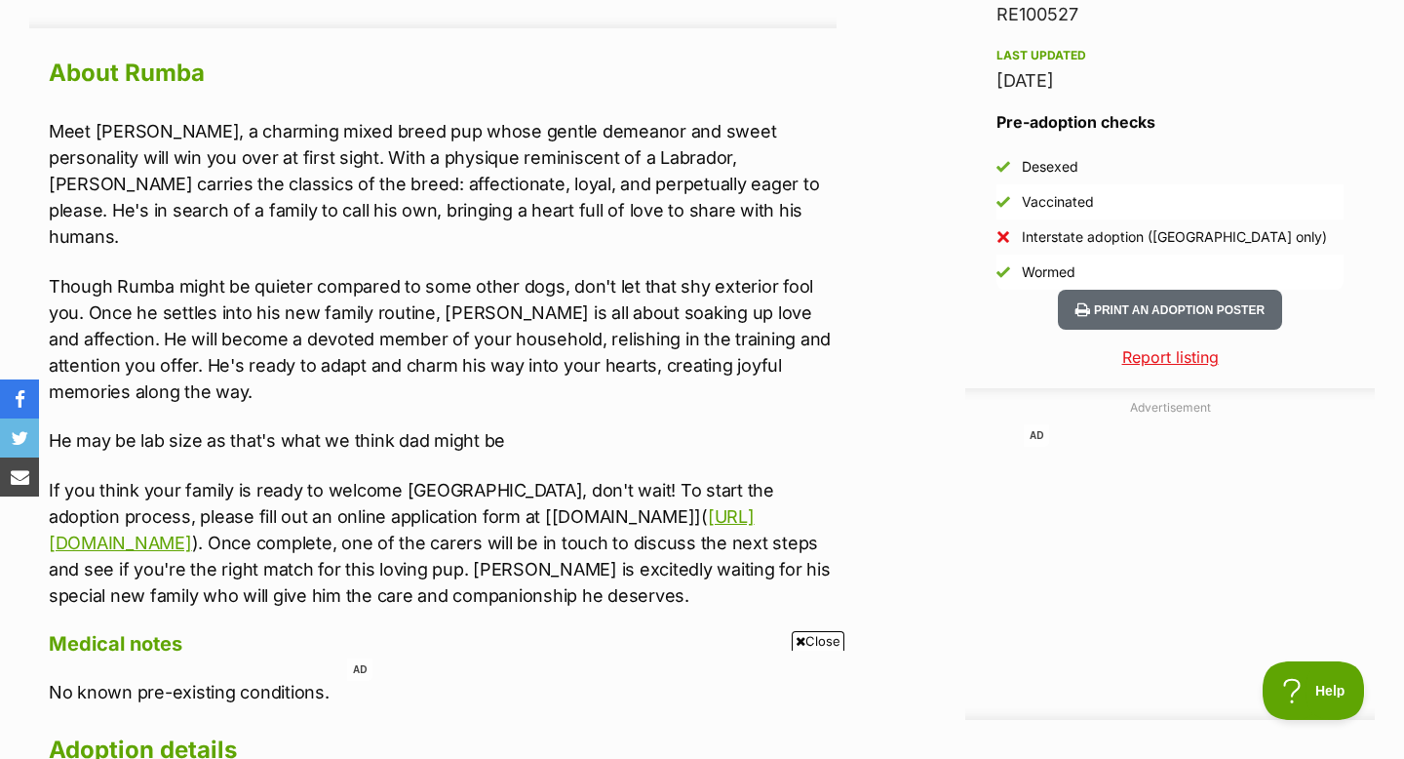
scroll to position [345, 0]
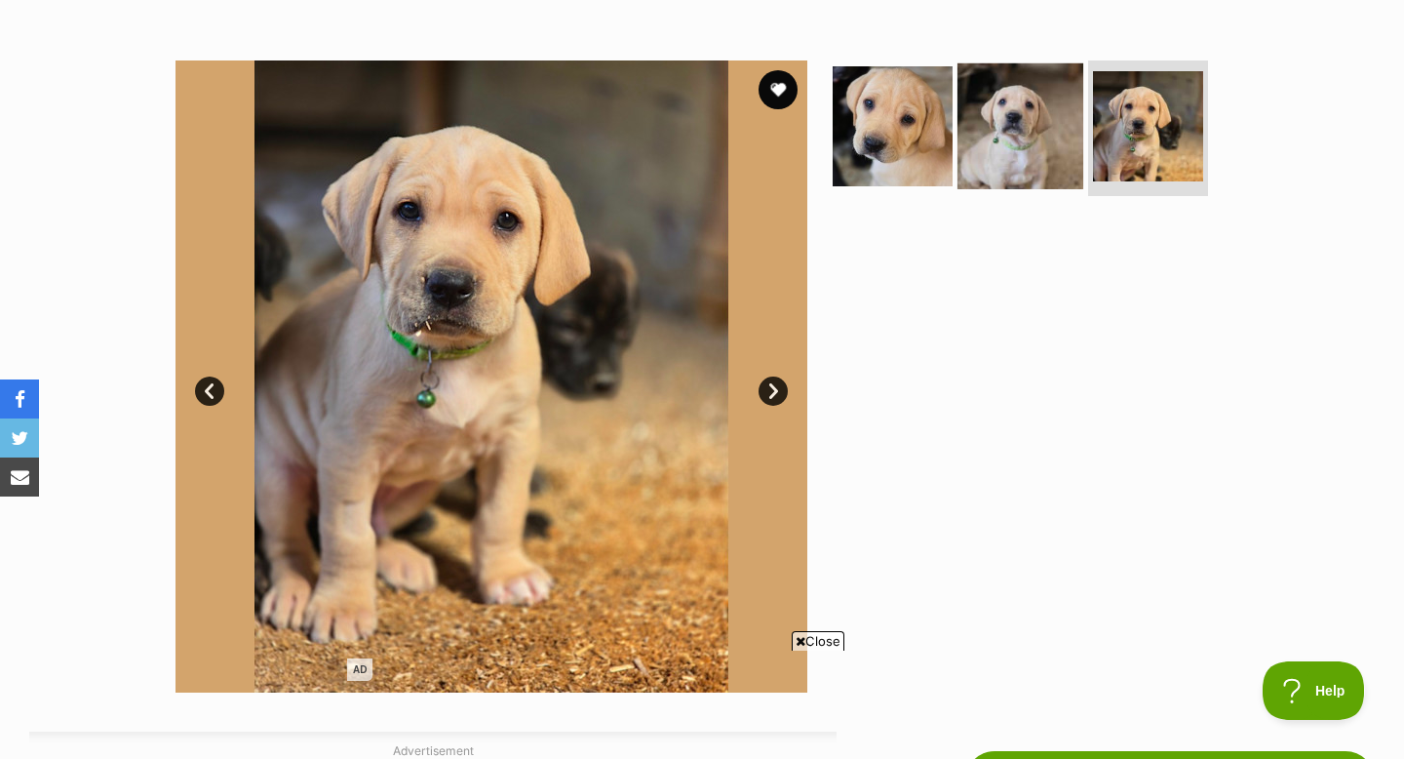
click at [1025, 156] on img at bounding box center [1021, 125] width 126 height 126
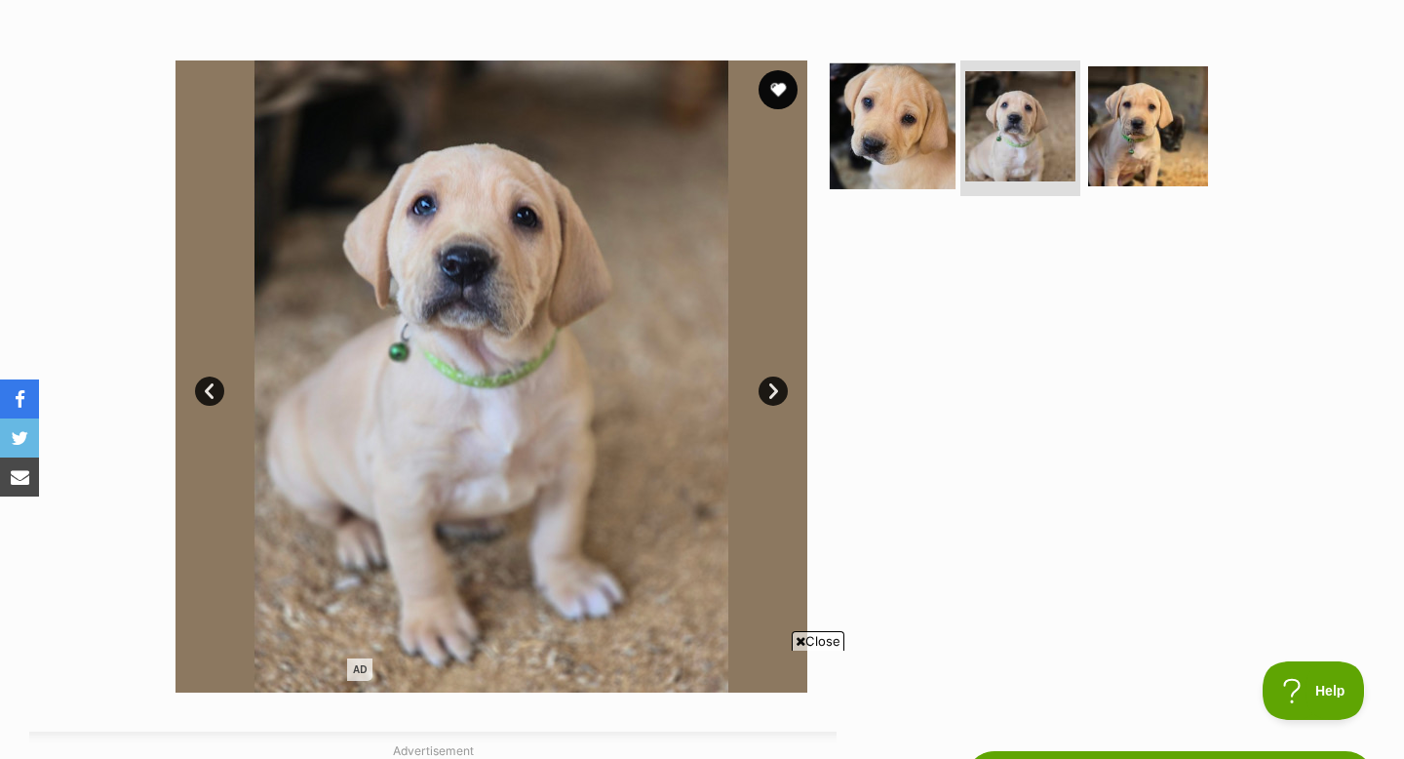
click at [921, 149] on img at bounding box center [893, 125] width 126 height 126
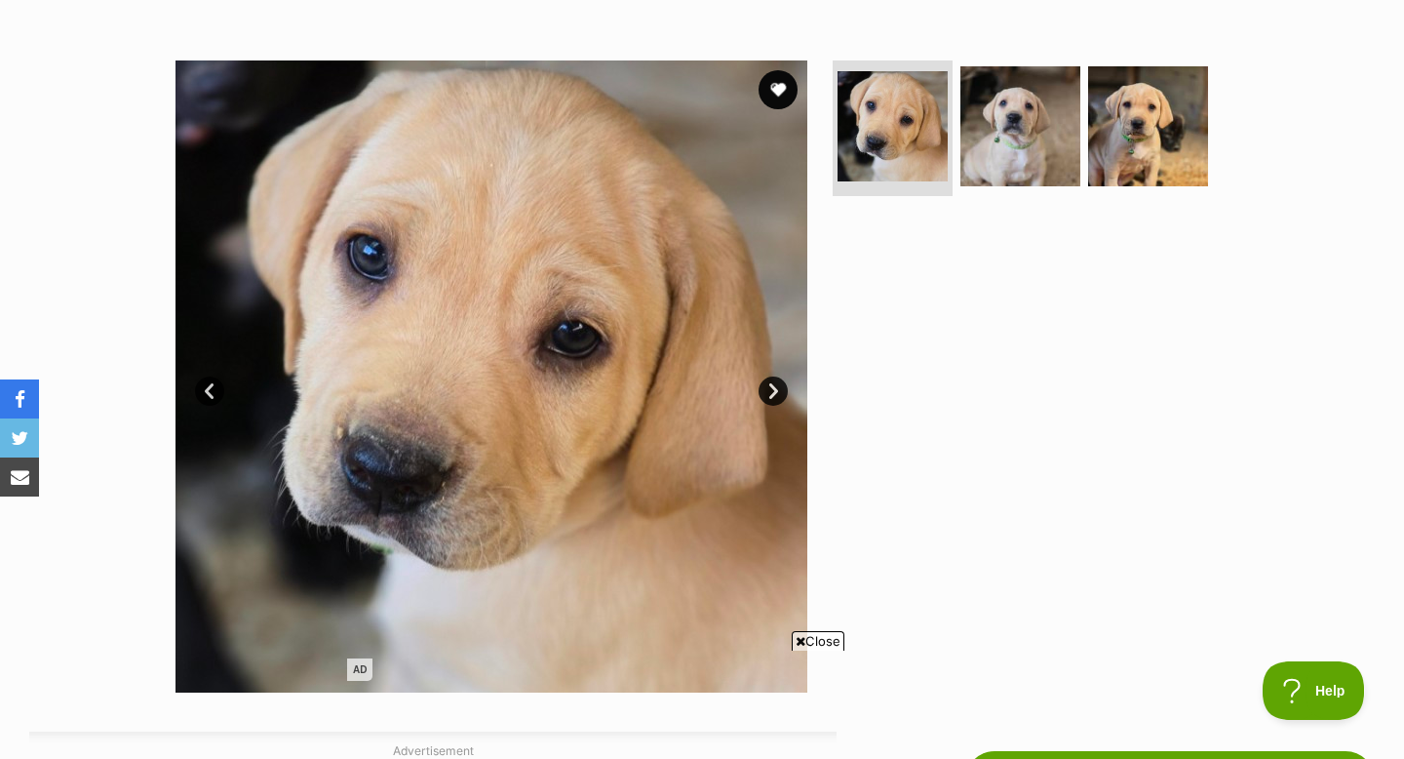
scroll to position [0, 0]
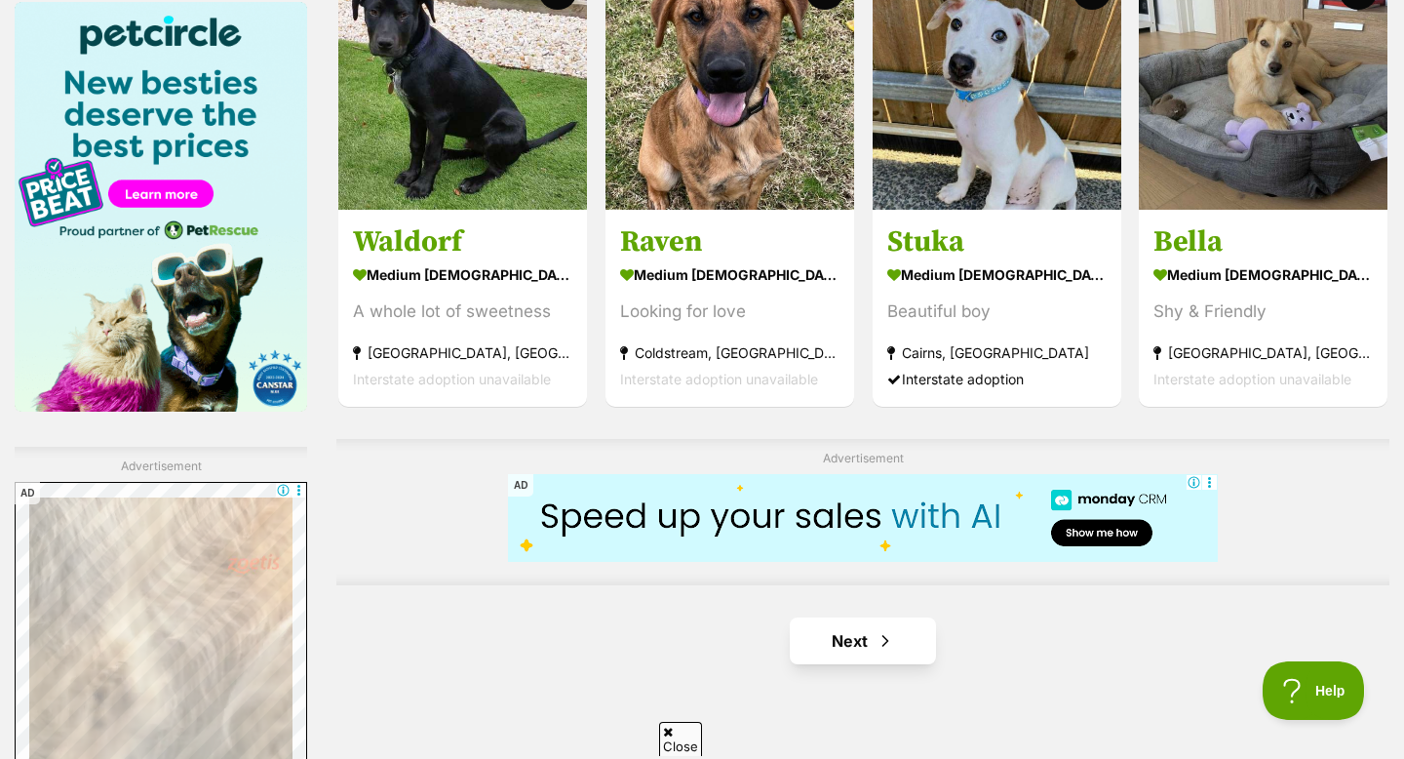
scroll to position [2995, 0]
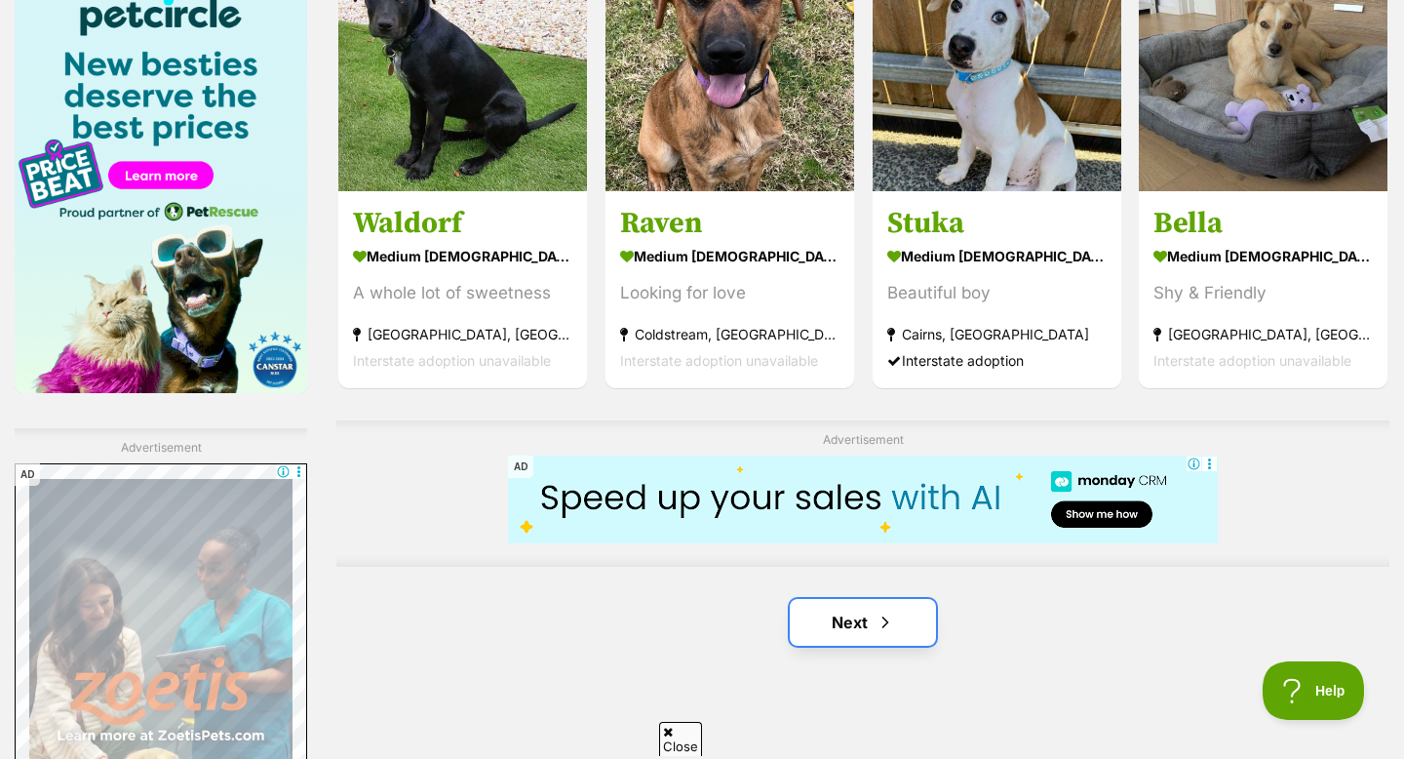
click at [852, 599] on link "Next" at bounding box center [863, 622] width 146 height 47
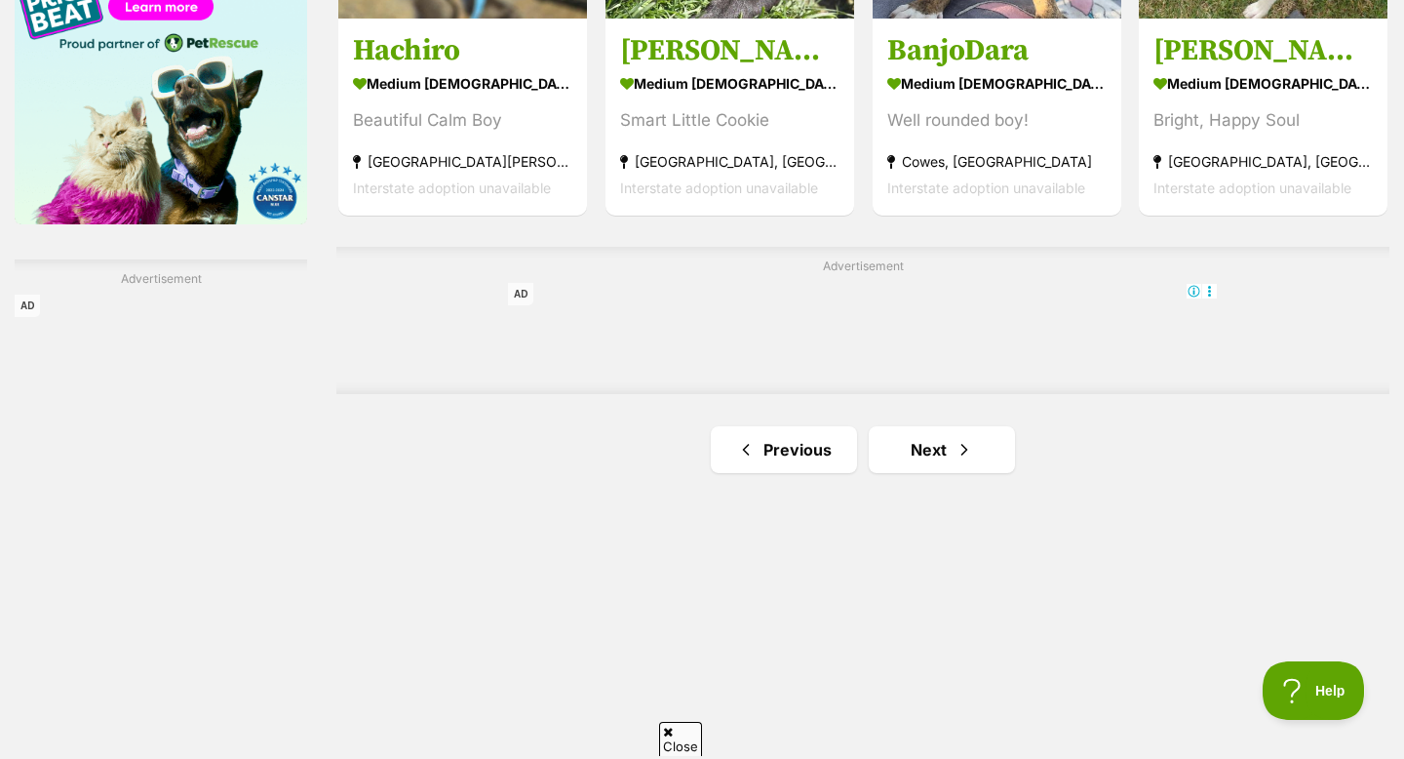
scroll to position [3201, 0]
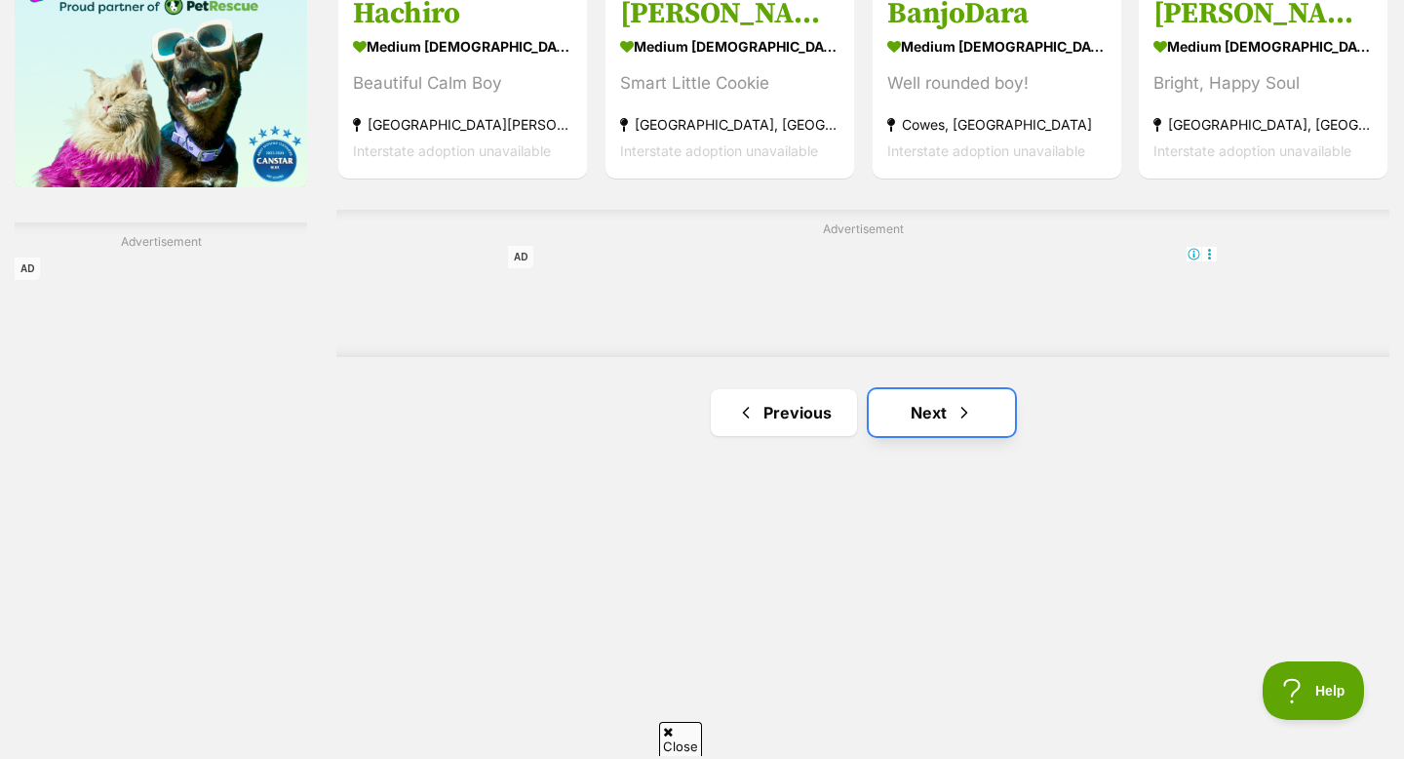
click at [923, 389] on link "Next" at bounding box center [942, 412] width 146 height 47
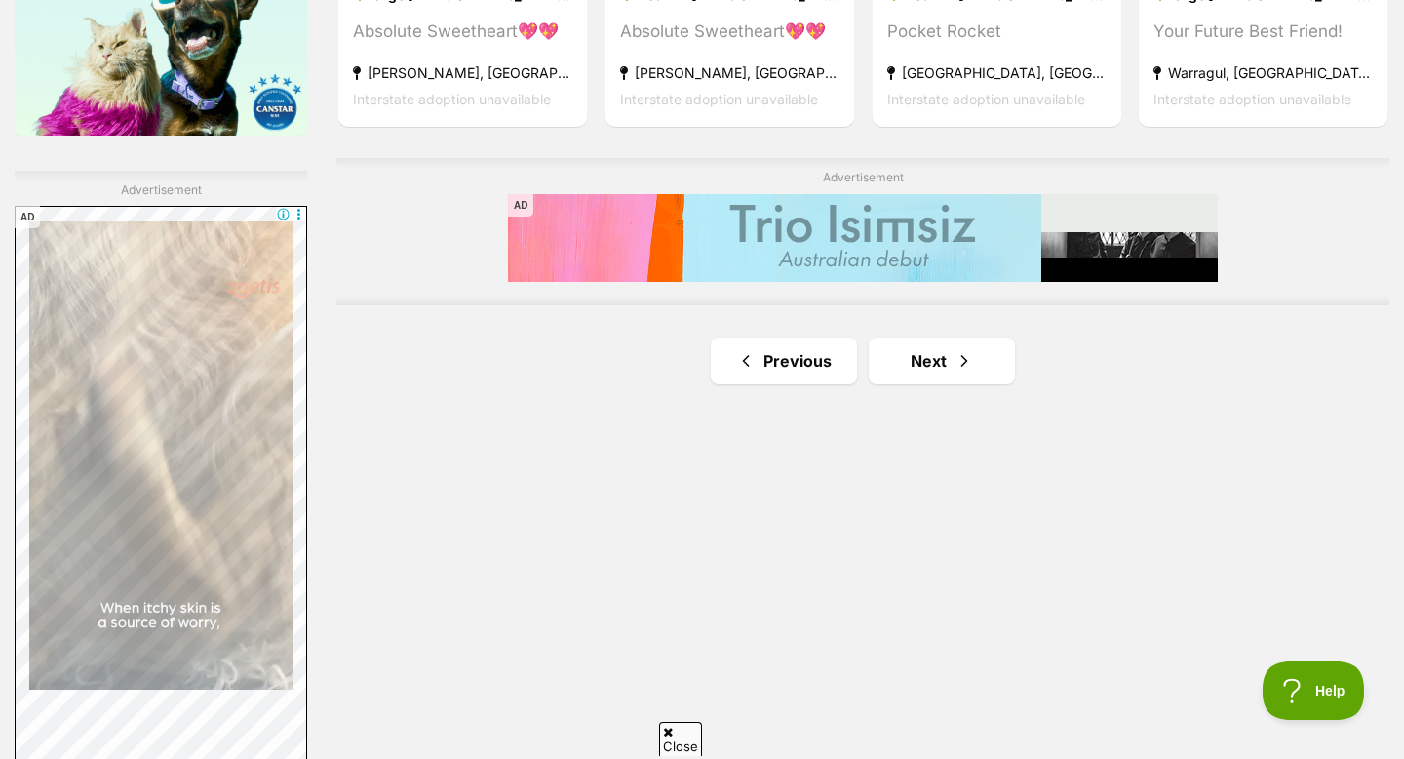
scroll to position [3262, 0]
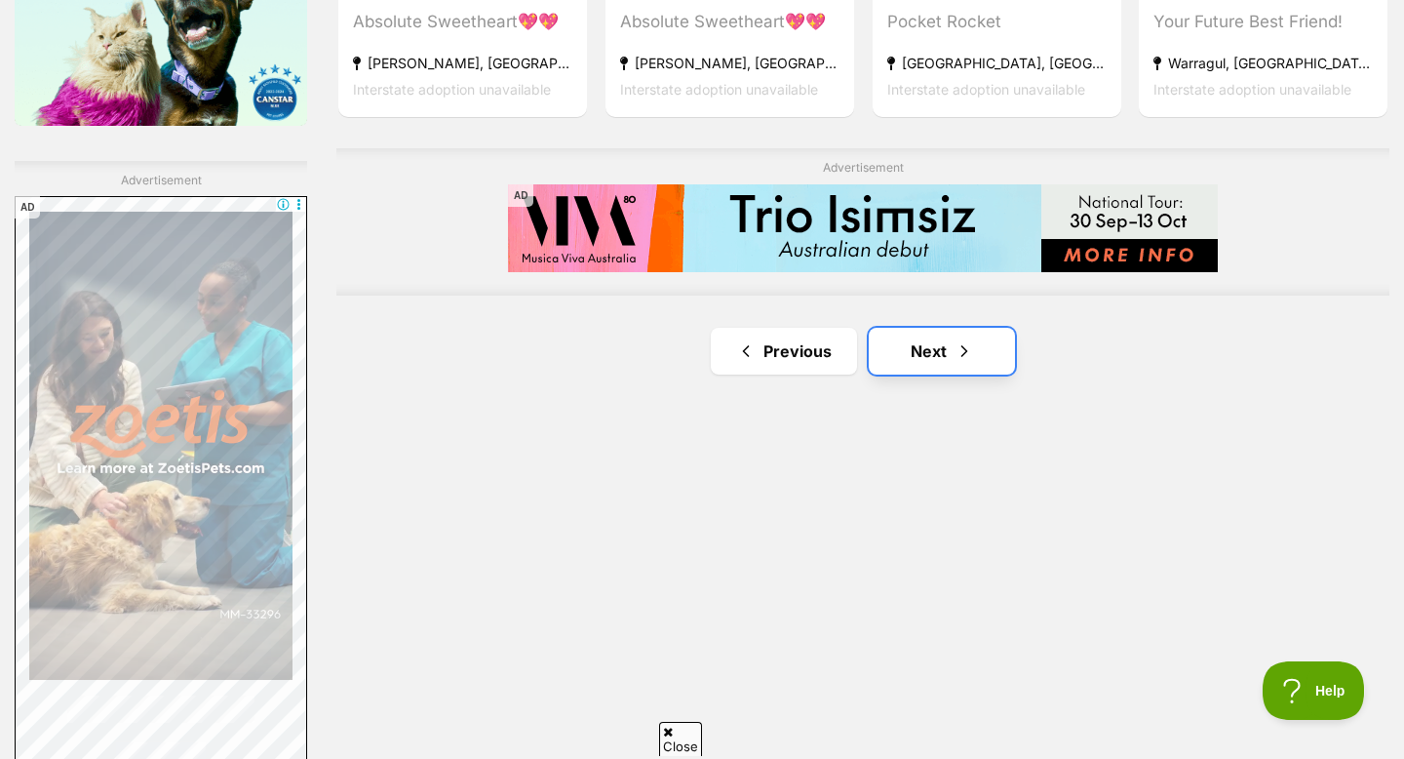
click at [939, 328] on link "Next" at bounding box center [942, 351] width 146 height 47
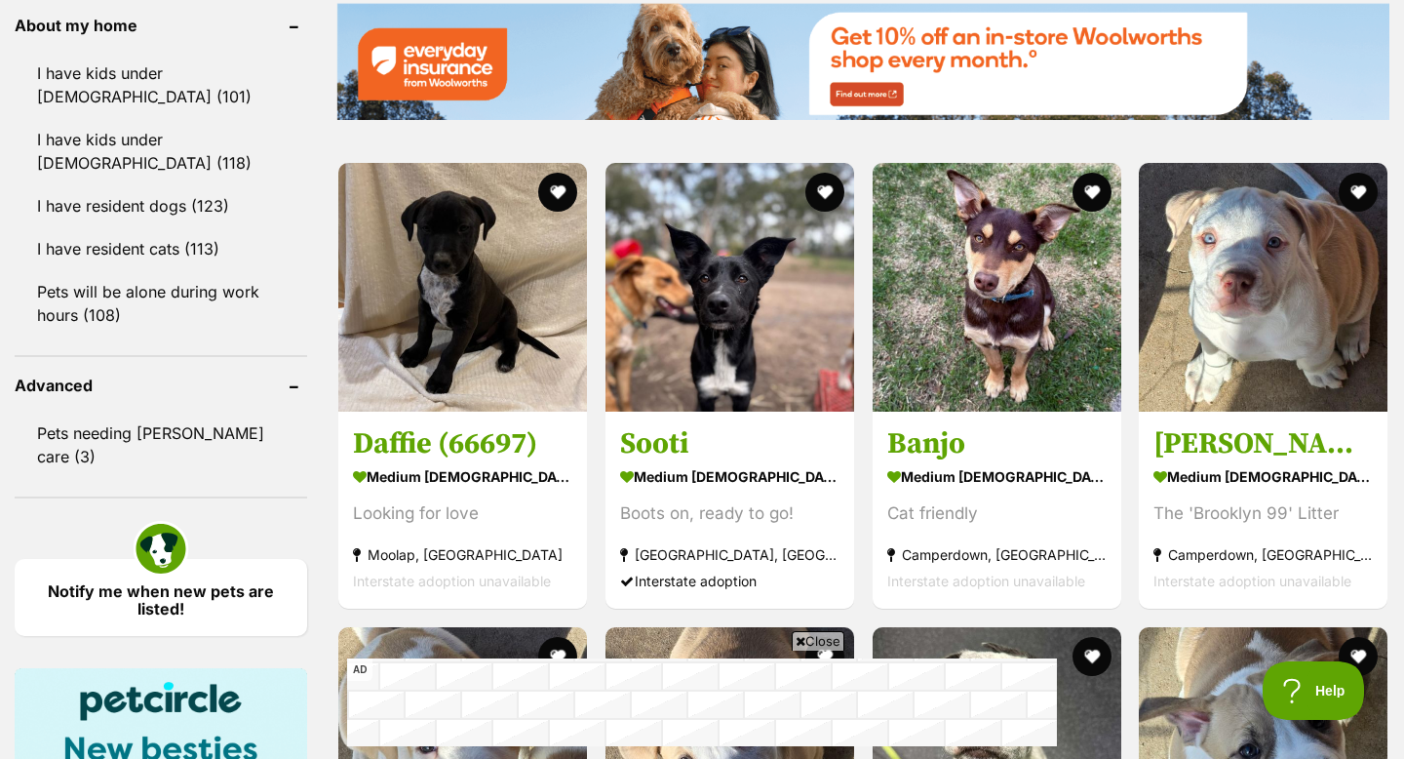
scroll to position [2311, 0]
